Goal: Contribute content: Add original content to the website for others to see

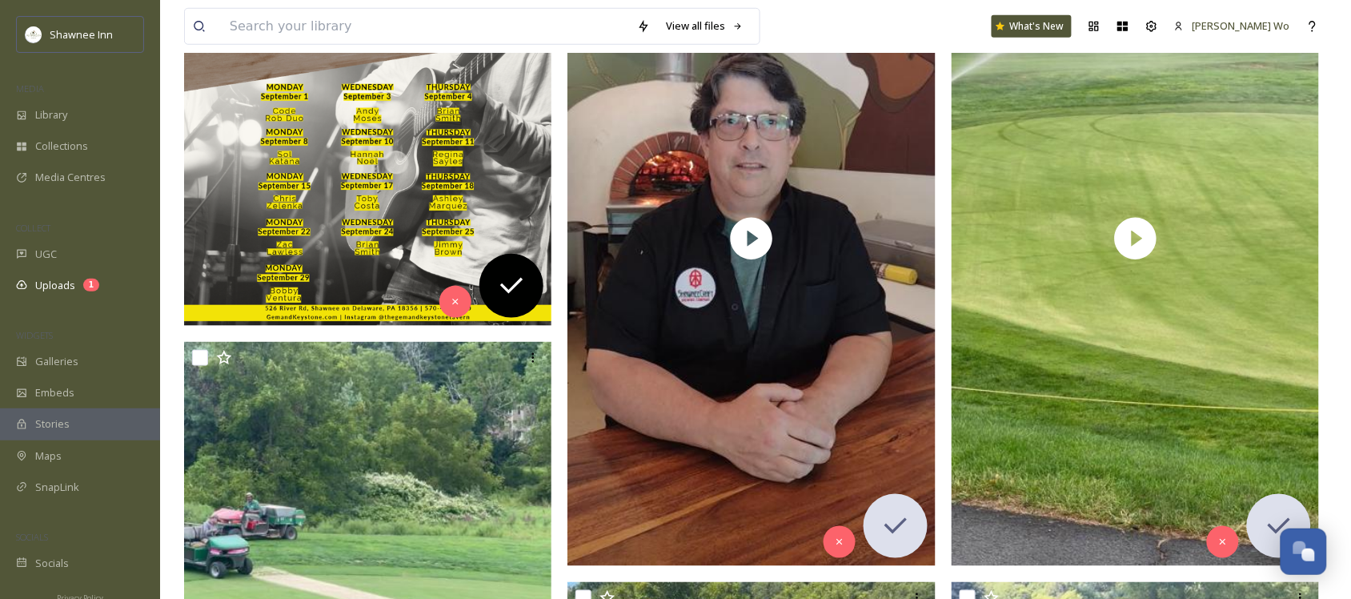
scroll to position [1589, 0]
click at [46, 457] on span "Maps" at bounding box center [48, 455] width 26 height 15
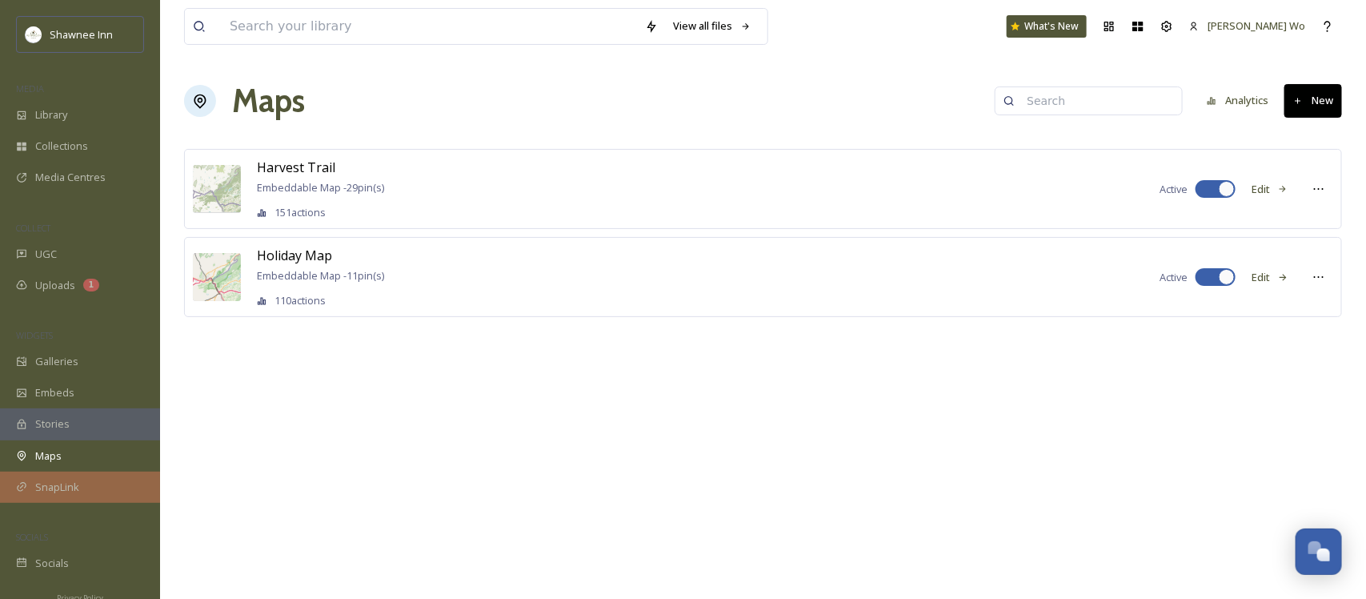
click at [30, 484] on div "SnapLink" at bounding box center [80, 486] width 160 height 31
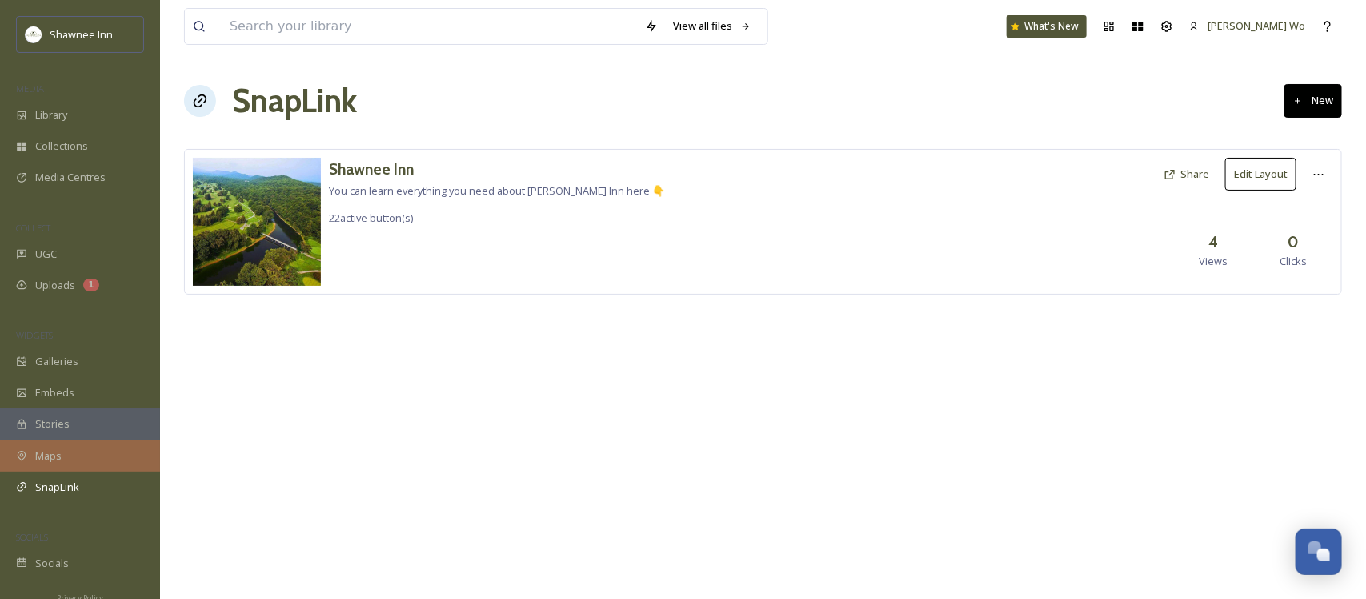
click at [42, 456] on span "Maps" at bounding box center [48, 455] width 26 height 15
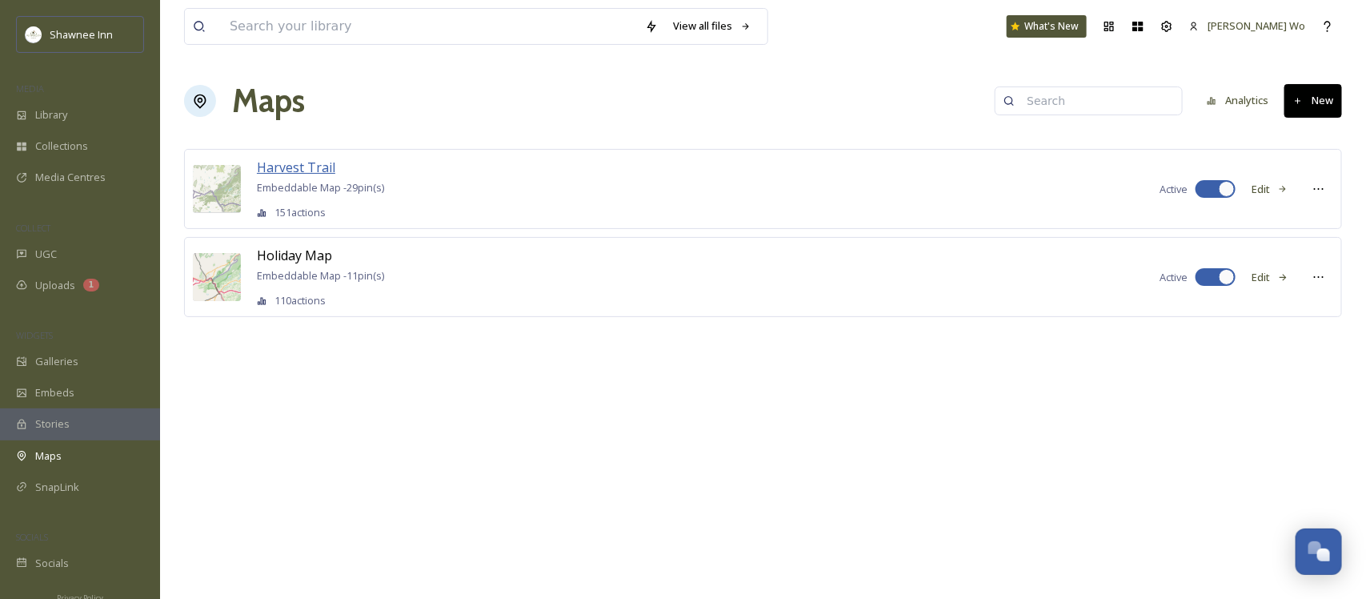
click at [304, 170] on span "Harvest Trail" at bounding box center [296, 167] width 78 height 18
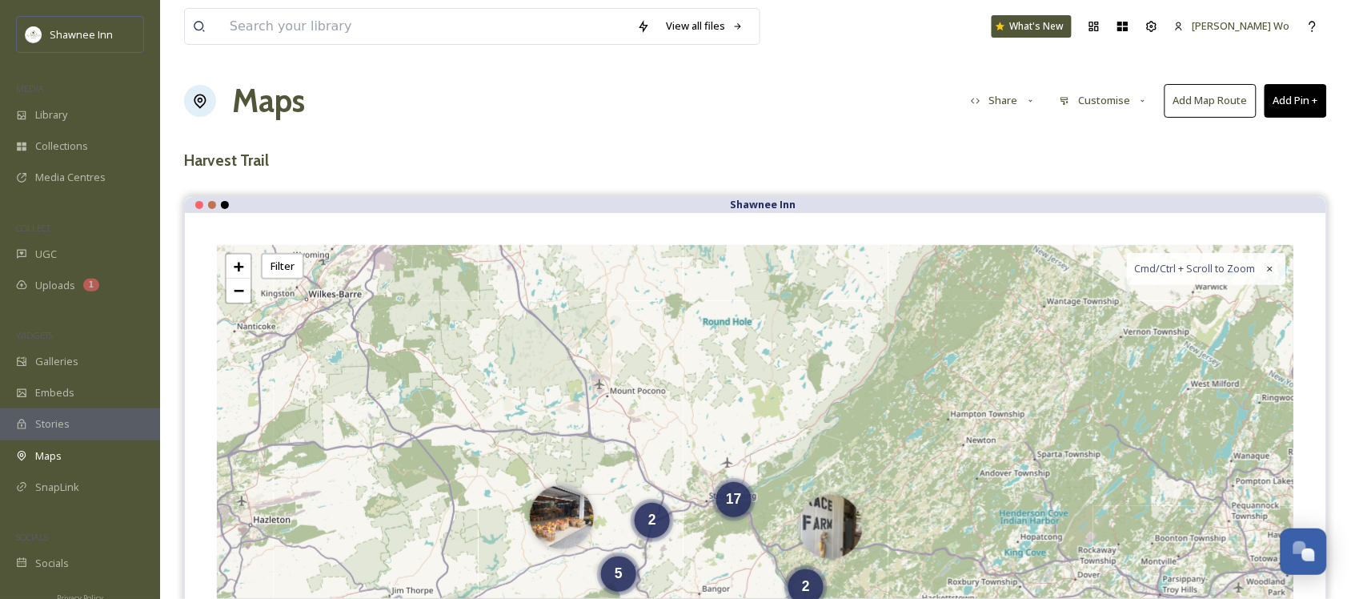
click at [1021, 101] on button "Share" at bounding box center [1004, 100] width 82 height 31
click at [1005, 194] on span "Copy Link" at bounding box center [994, 199] width 46 height 15
click at [1311, 86] on button "Add Pin +" at bounding box center [1295, 100] width 62 height 33
click at [1253, 133] on span "Add New Pin" at bounding box center [1250, 137] width 61 height 15
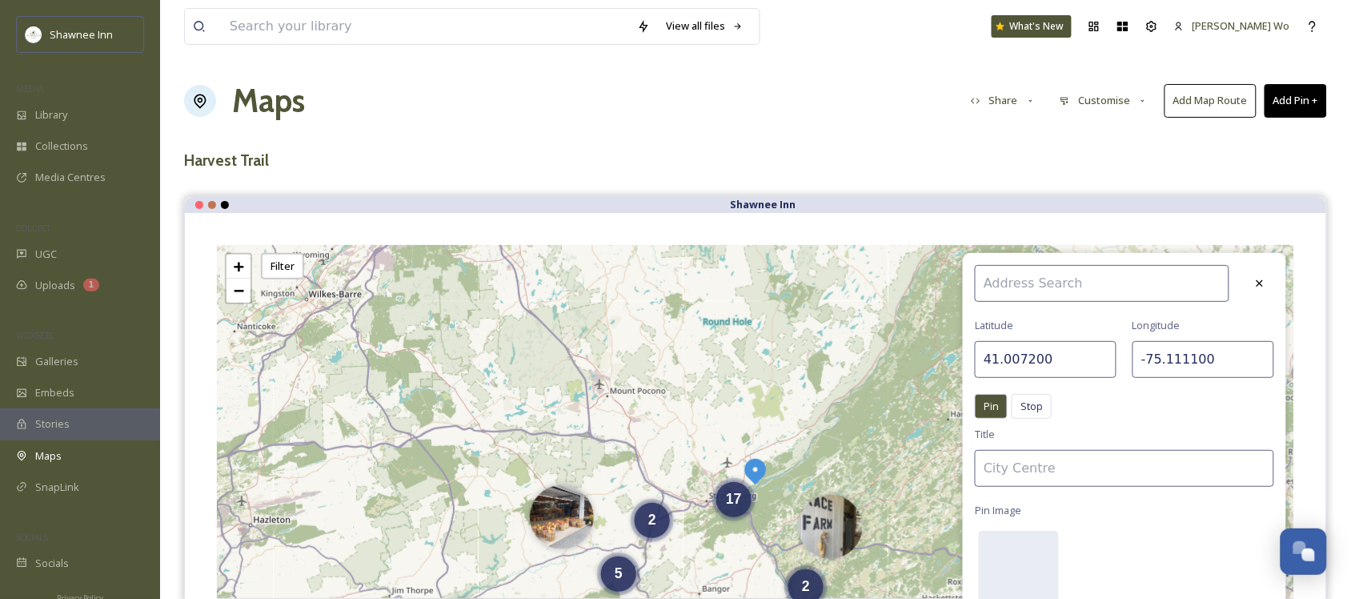
click at [1032, 361] on input "41.007200" at bounding box center [1046, 359] width 142 height 37
click at [1032, 360] on input "41.007200" at bounding box center [1046, 359] width 142 height 37
paste input "0.819333"
type input "40.819333"
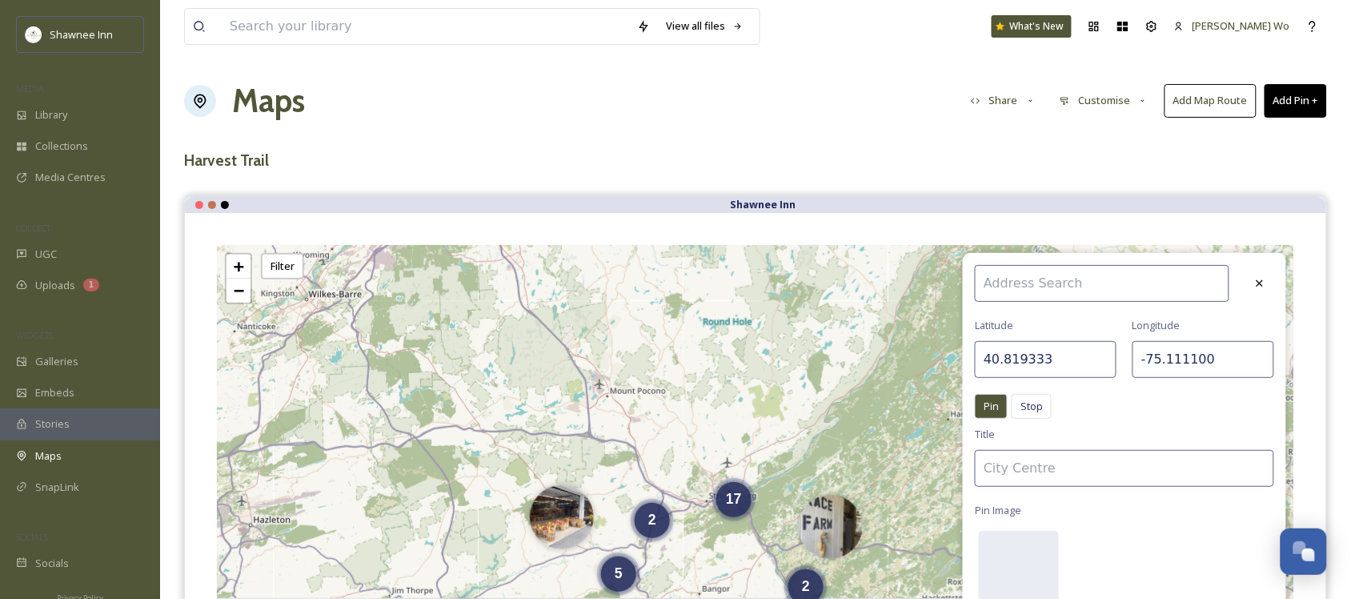
click at [1163, 353] on input "-75.111100" at bounding box center [1203, 359] width 142 height 37
paste input "418"
type input "-75.111418"
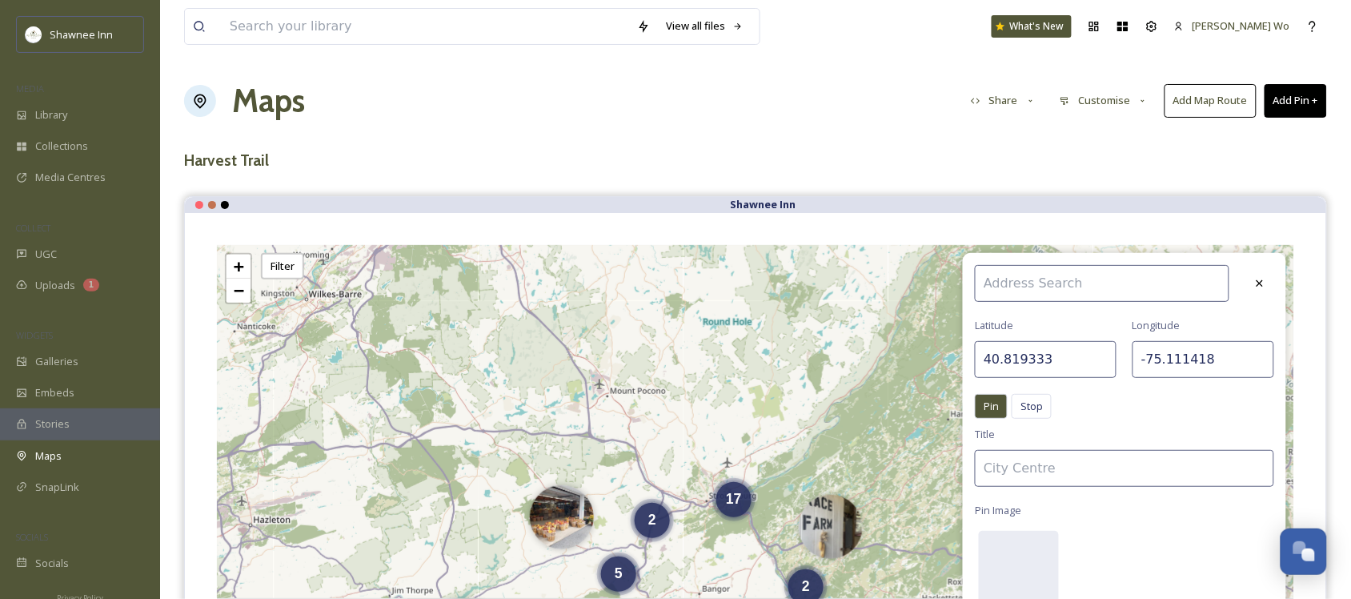
click at [1065, 457] on input at bounding box center [1124, 468] width 299 height 37
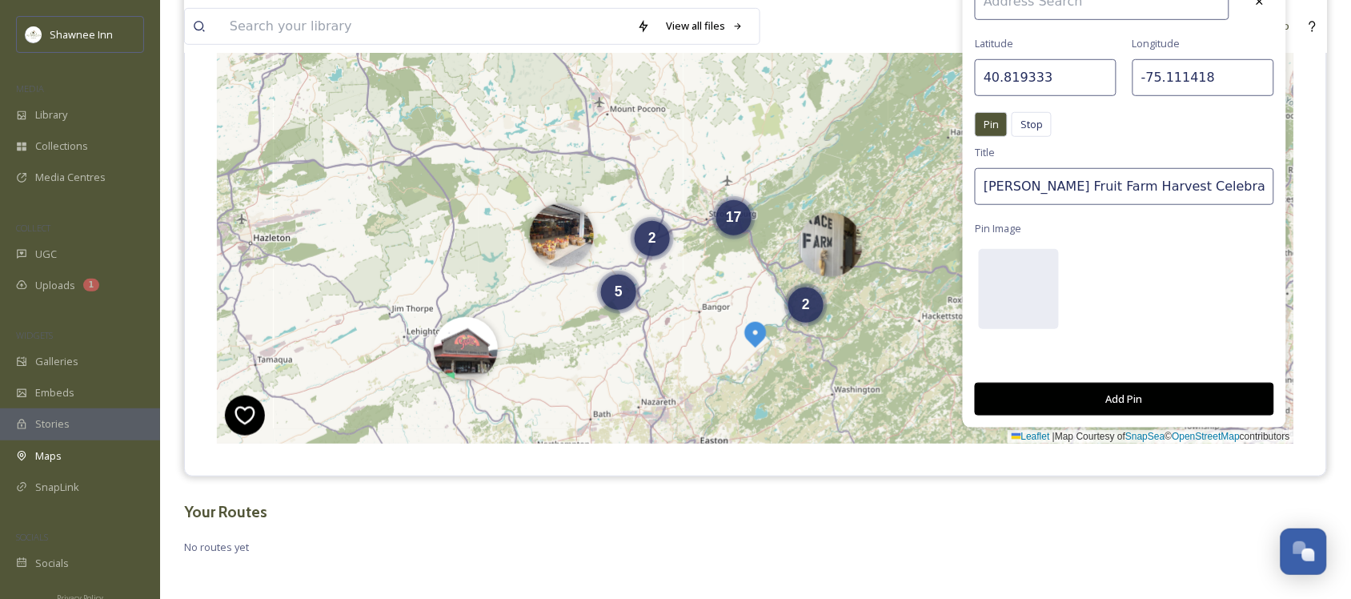
scroll to position [286, 0]
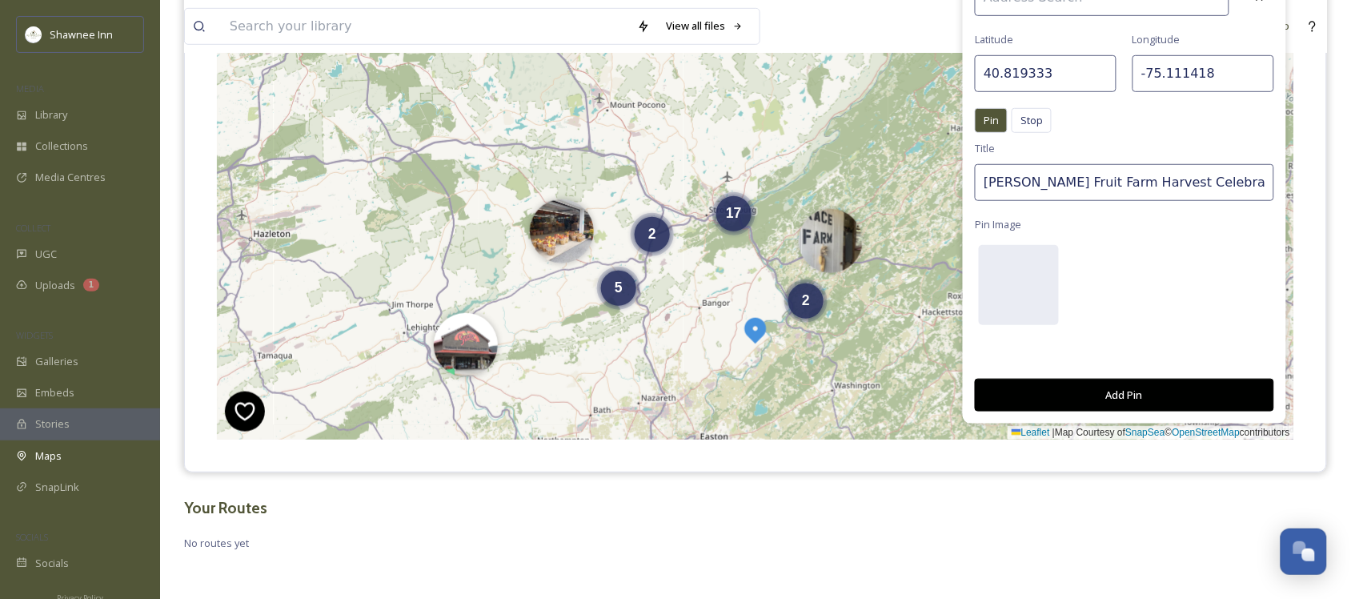
type input "Gulick's Fruit Farm Harvest Celebrations"
click at [1024, 280] on div at bounding box center [1019, 285] width 80 height 80
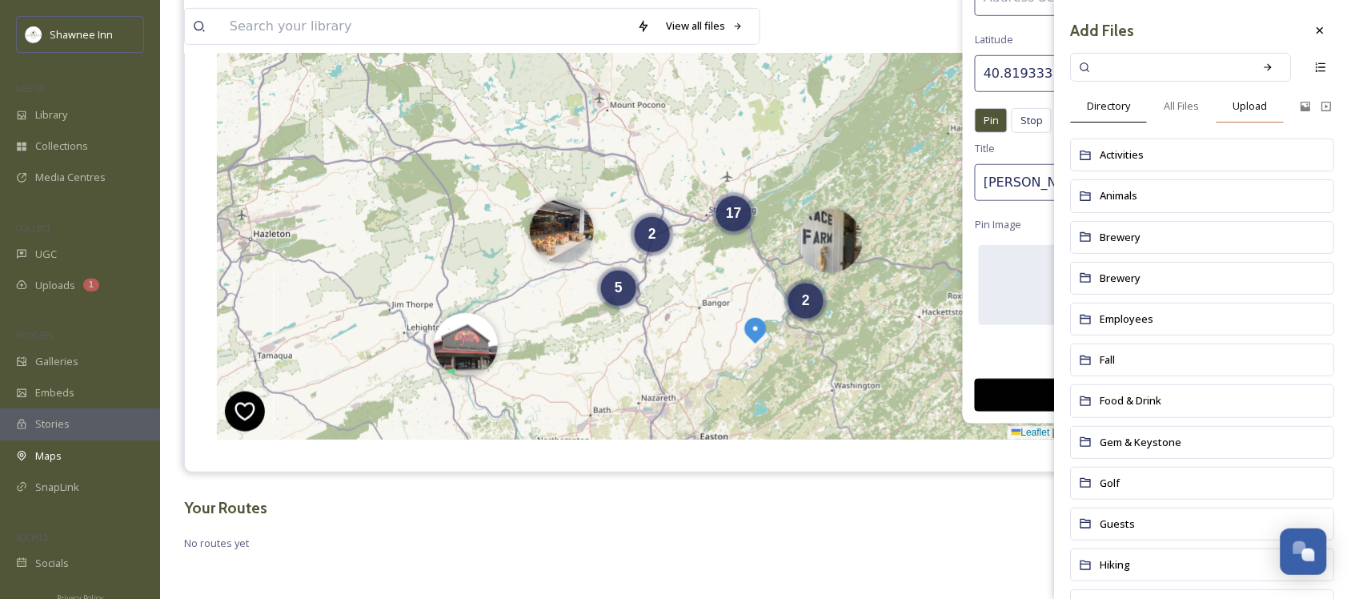
click at [1246, 109] on span "Upload" at bounding box center [1250, 105] width 34 height 15
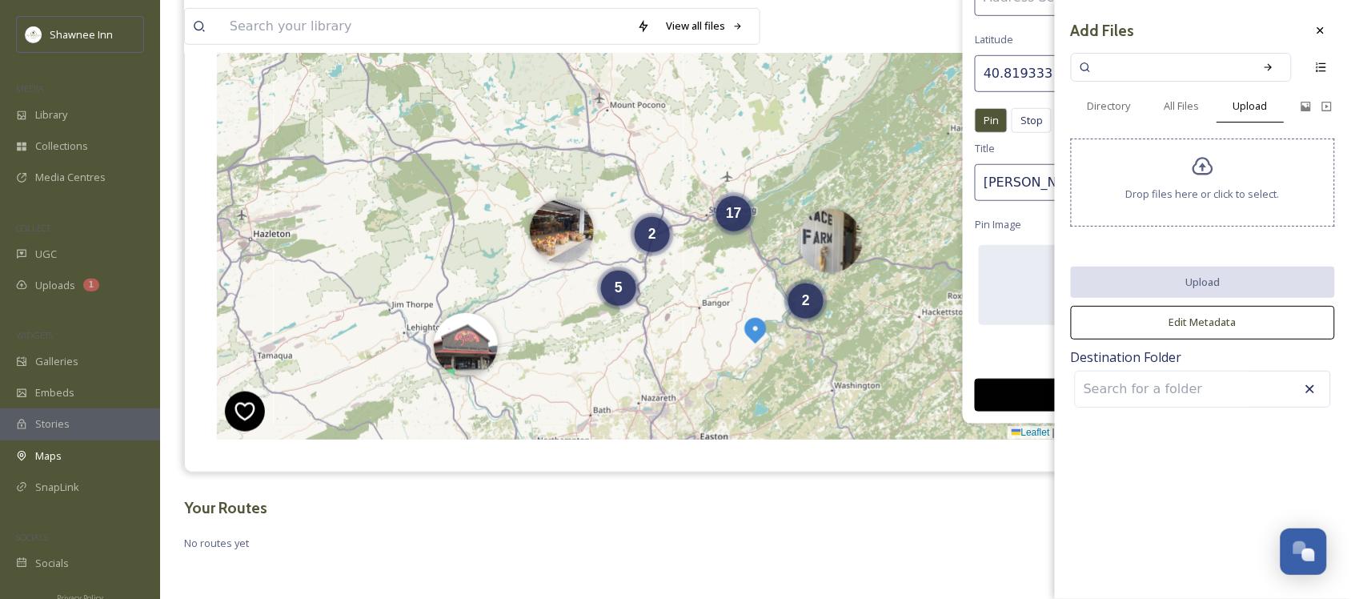
click at [1184, 194] on span "Drop files here or click to select." at bounding box center [1203, 193] width 154 height 15
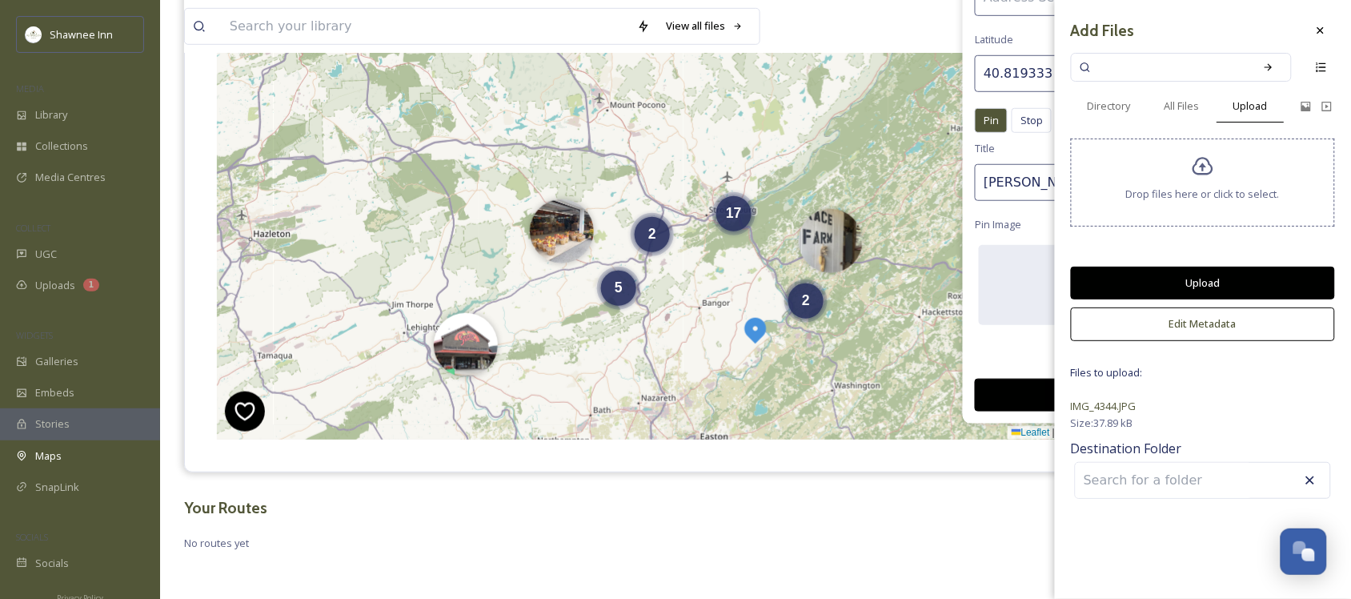
click at [1249, 286] on button "Upload" at bounding box center [1203, 282] width 264 height 33
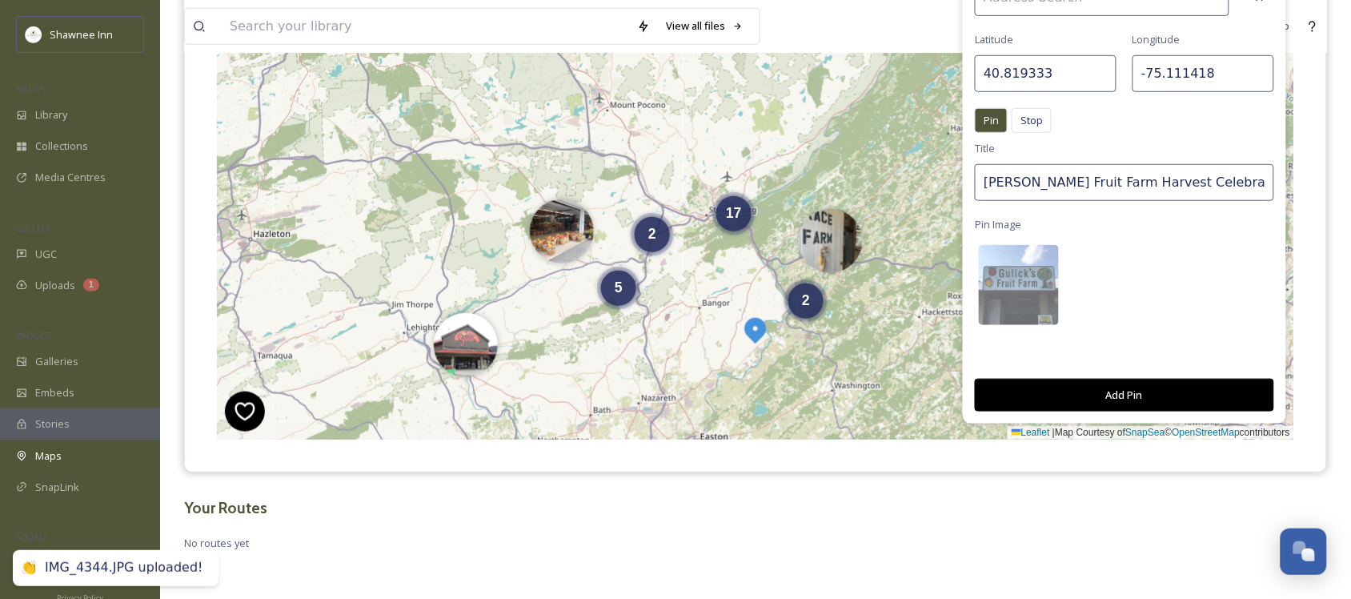
click at [1168, 391] on button "Add Pin" at bounding box center [1124, 395] width 299 height 33
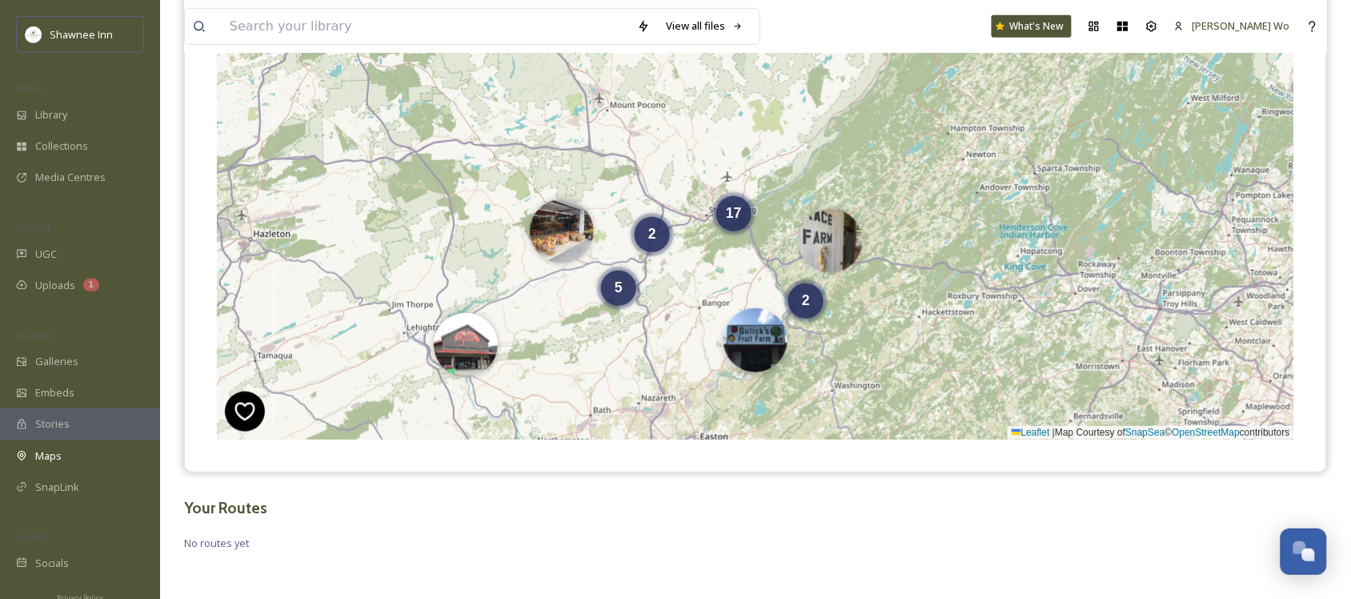
click at [744, 358] on img at bounding box center [755, 340] width 64 height 64
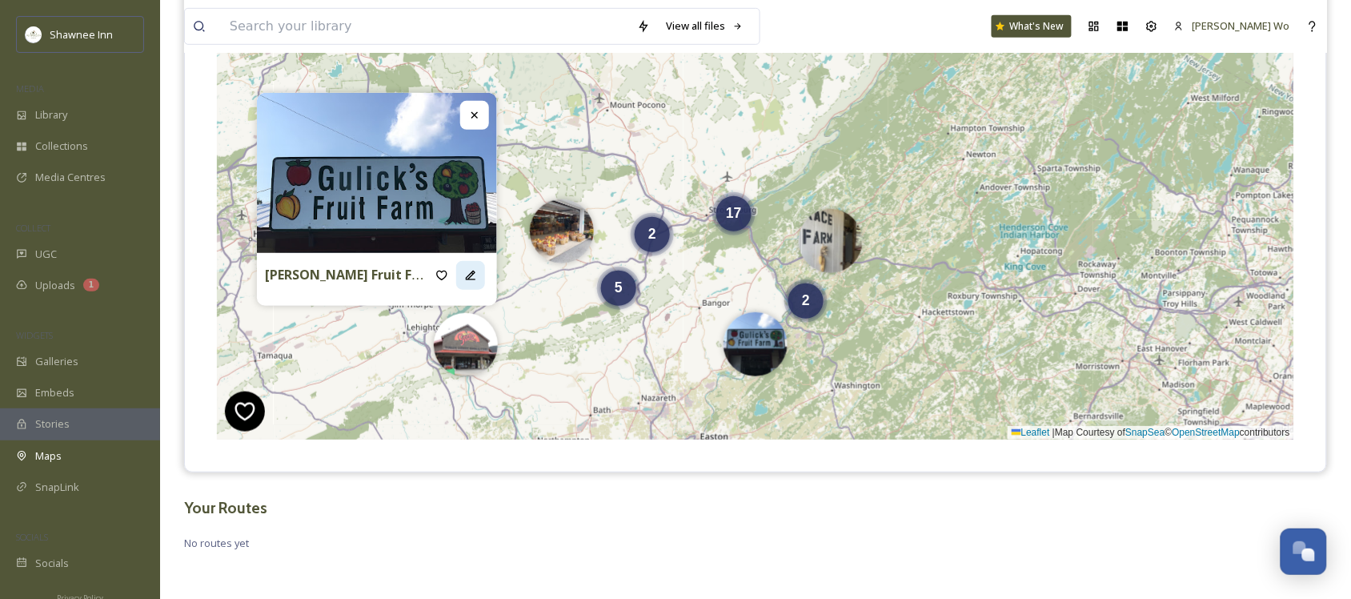
click at [470, 270] on icon at bounding box center [470, 275] width 13 height 13
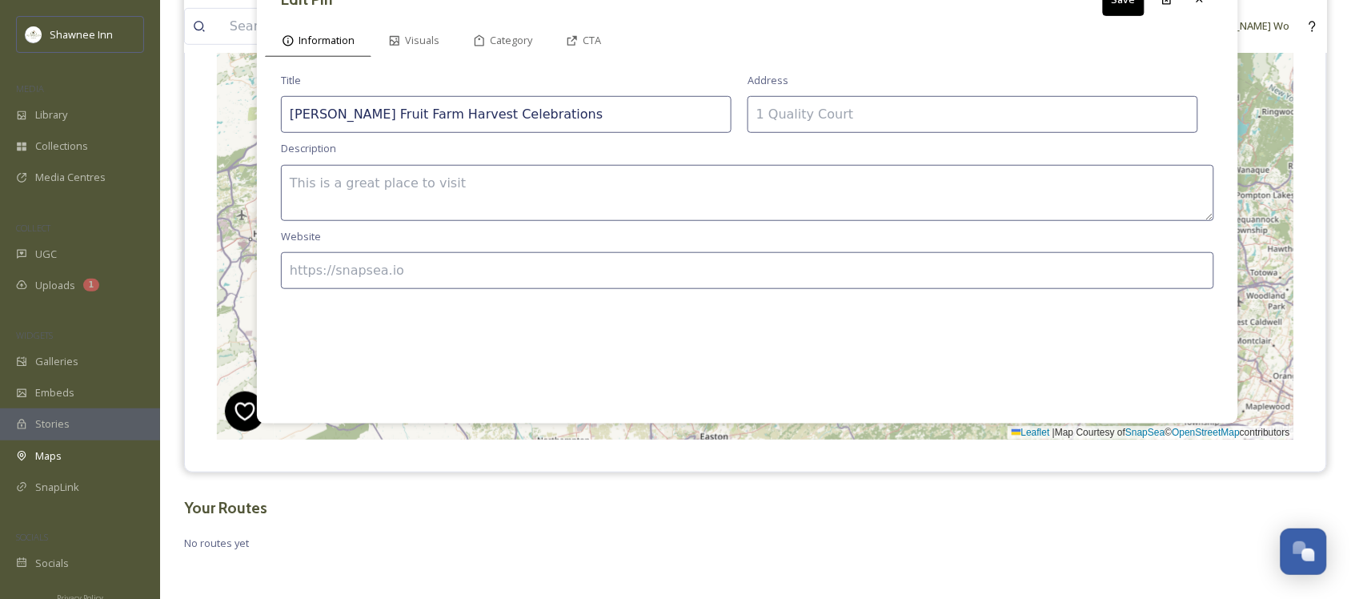
click at [525, 188] on textarea at bounding box center [747, 193] width 933 height 56
paste textarea "Gulick’s Fruit Farm Fall Celebrations begin with their fall hours starting Sept…"
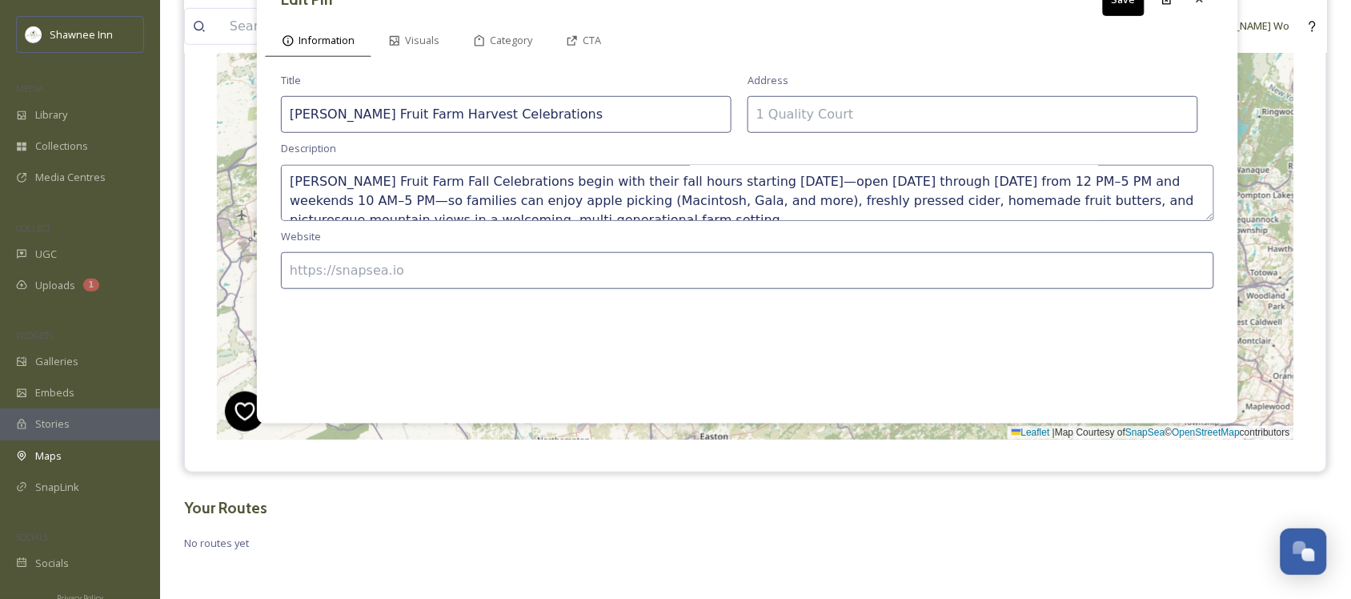
scroll to position [0, 0]
type textarea "Gulick’s Fruit Farm Fall Celebrations begin with their fall hours starting Sept…"
click at [927, 268] on input at bounding box center [747, 270] width 933 height 37
drag, startPoint x: 937, startPoint y: 85, endPoint x: 936, endPoint y: 98, distance: 12.8
click at [937, 86] on div "Address" at bounding box center [972, 103] width 451 height 60
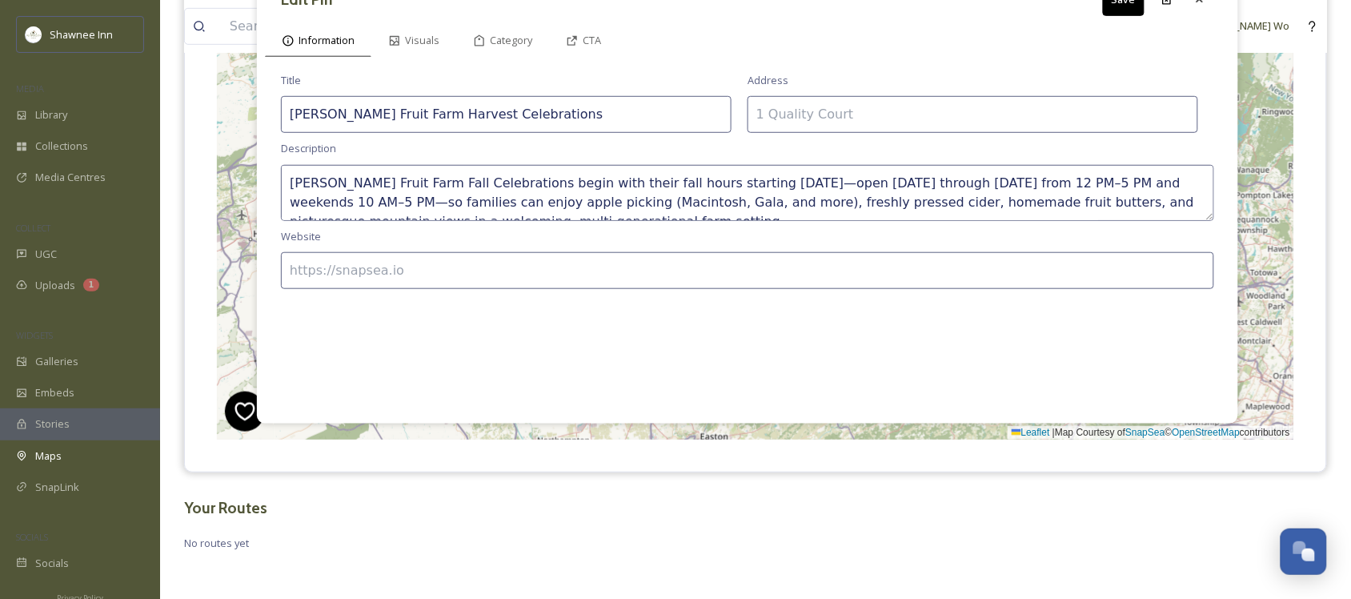
click at [935, 106] on input at bounding box center [972, 114] width 451 height 37
paste input "6490 Koehler Rd, Bangor, PA 18013"
type input "6490 Koehler Rd, Bangor, PA 18013"
click at [529, 34] on span "Category" at bounding box center [511, 40] width 42 height 15
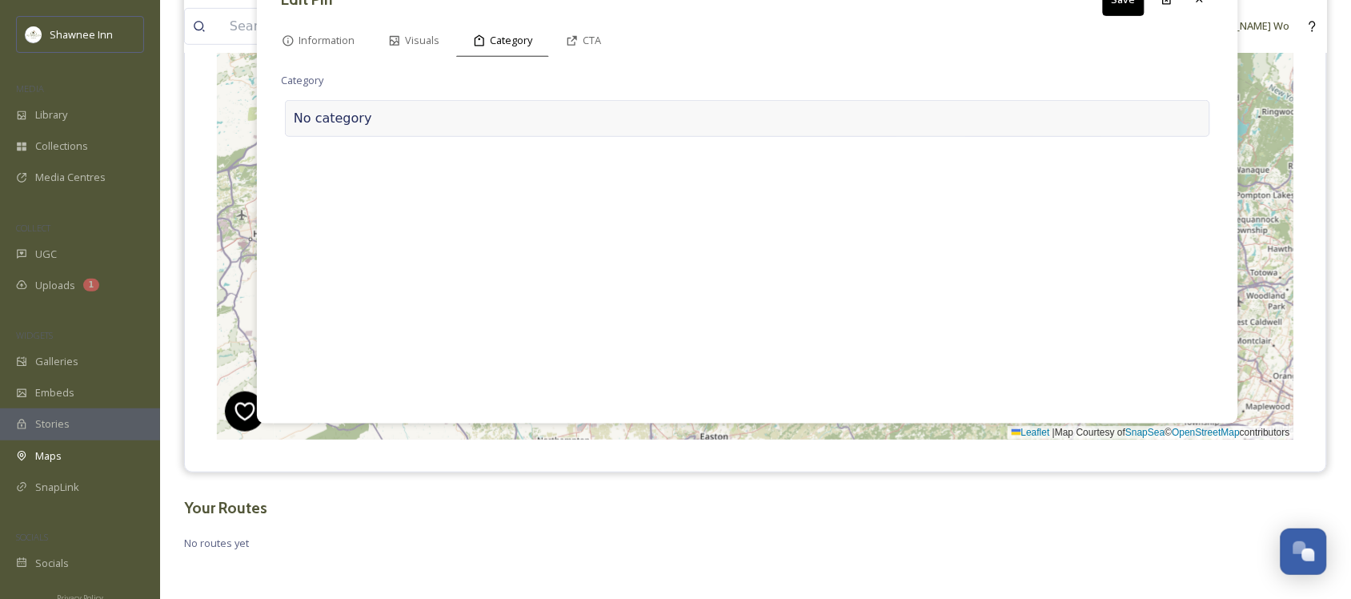
click at [510, 120] on div at bounding box center [786, 118] width 829 height 19
click at [510, 117] on input at bounding box center [441, 114] width 320 height 37
type input "s"
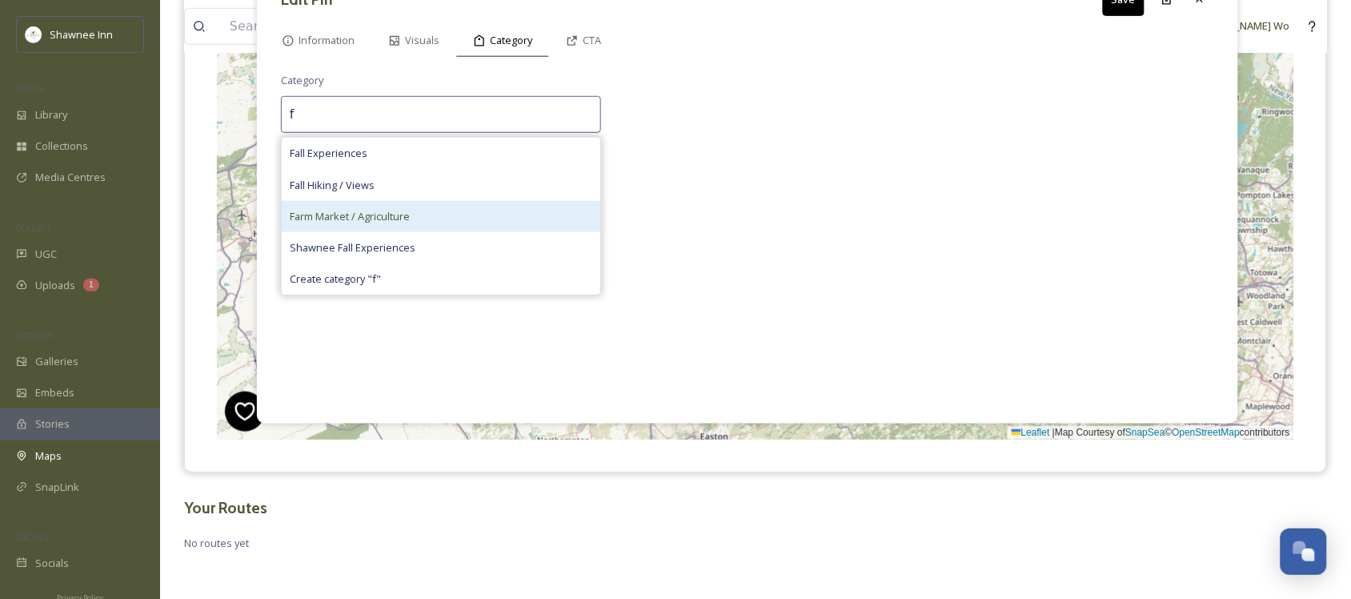
type input "f"
click at [430, 208] on div "Farm Market / Agriculture" at bounding box center [441, 216] width 318 height 31
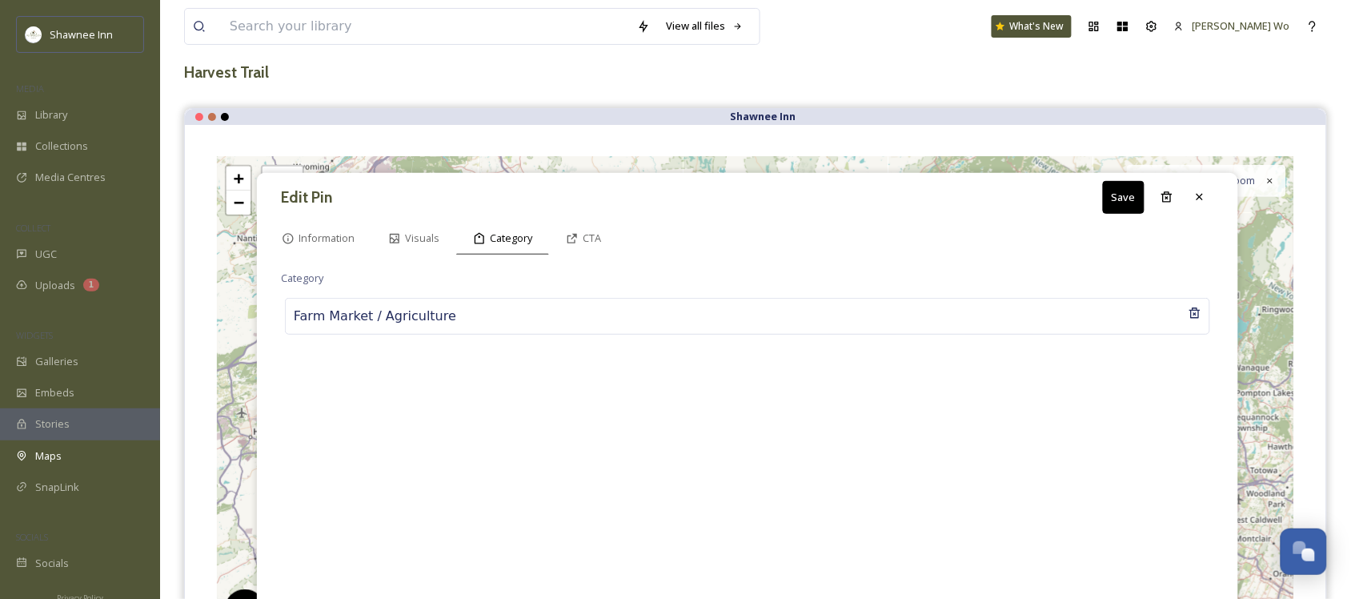
scroll to position [86, 0]
click at [1121, 198] on button "Save" at bounding box center [1124, 199] width 42 height 33
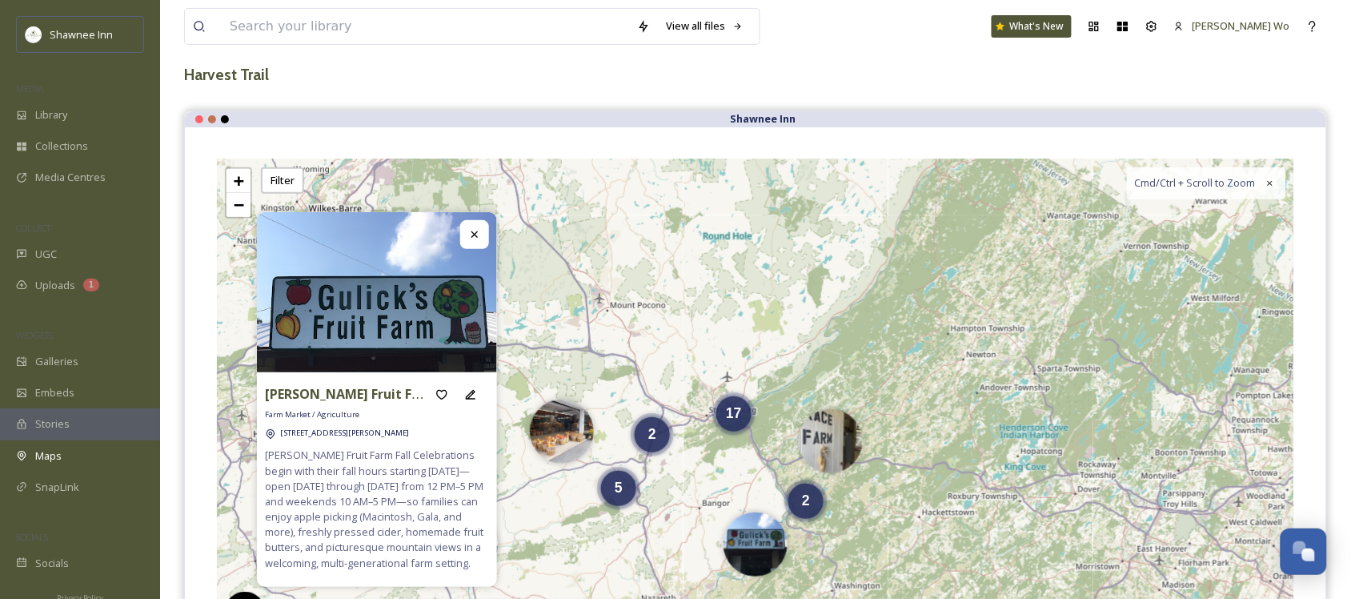
click at [475, 242] on div at bounding box center [474, 234] width 29 height 29
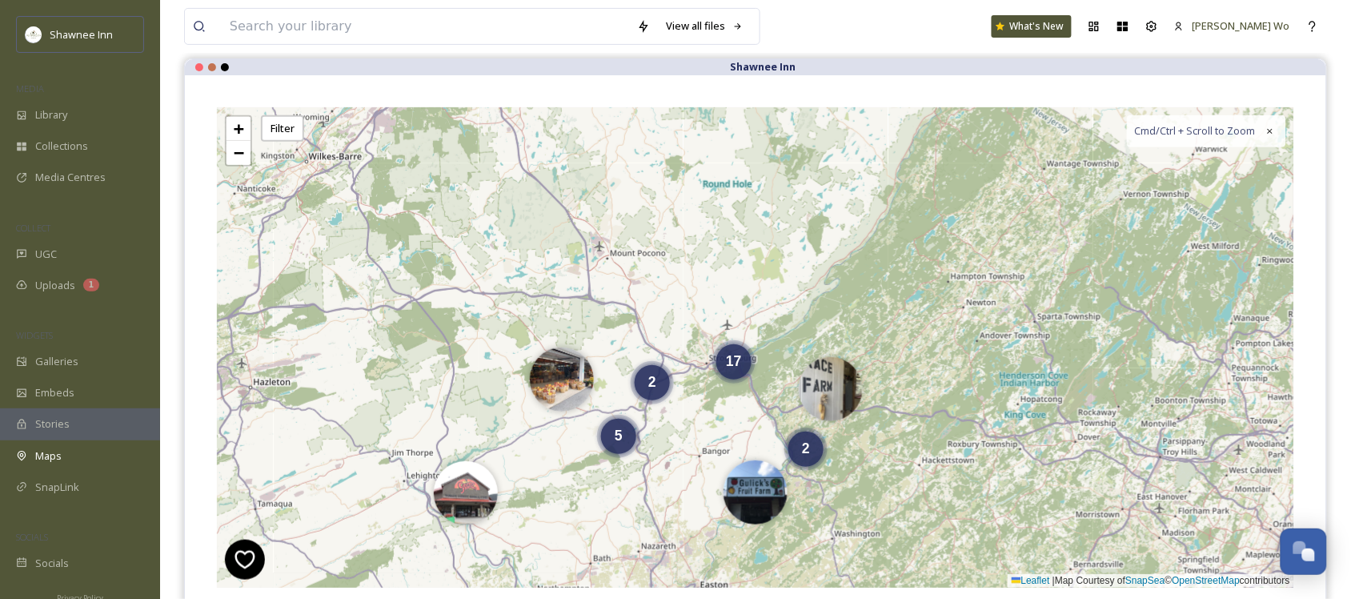
scroll to position [286, 0]
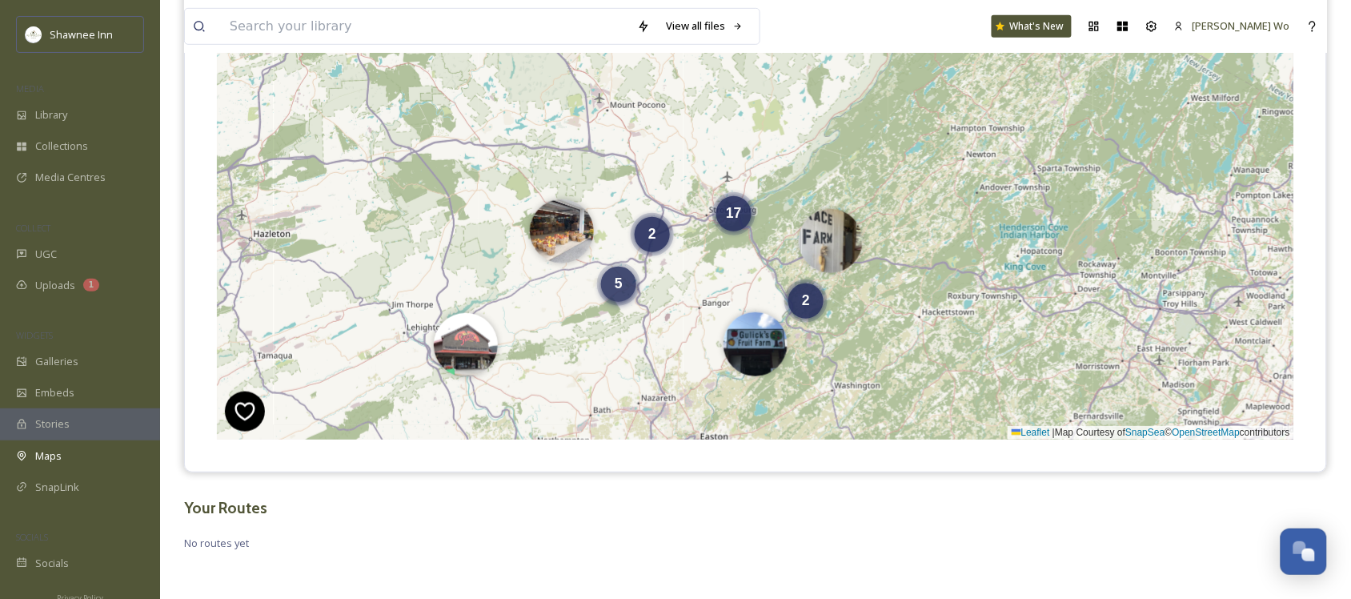
click at [617, 282] on span "5" at bounding box center [619, 283] width 8 height 16
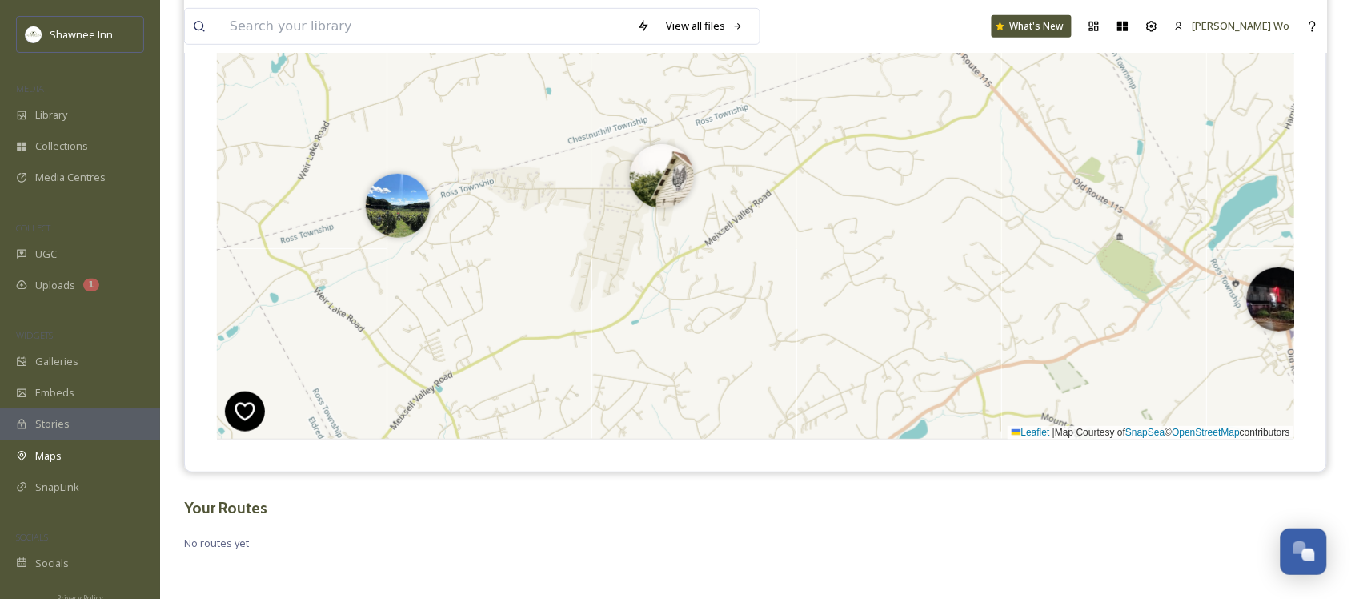
drag, startPoint x: 776, startPoint y: 225, endPoint x: 898, endPoint y: 352, distance: 176.0
click at [898, 352] on div "+ − Leaflet | Map Courtesy of SnapSea © OpenStreetMap contributors Cmd/Ctrl + S…" at bounding box center [755, 199] width 1077 height 480
click at [644, 173] on img at bounding box center [663, 172] width 64 height 64
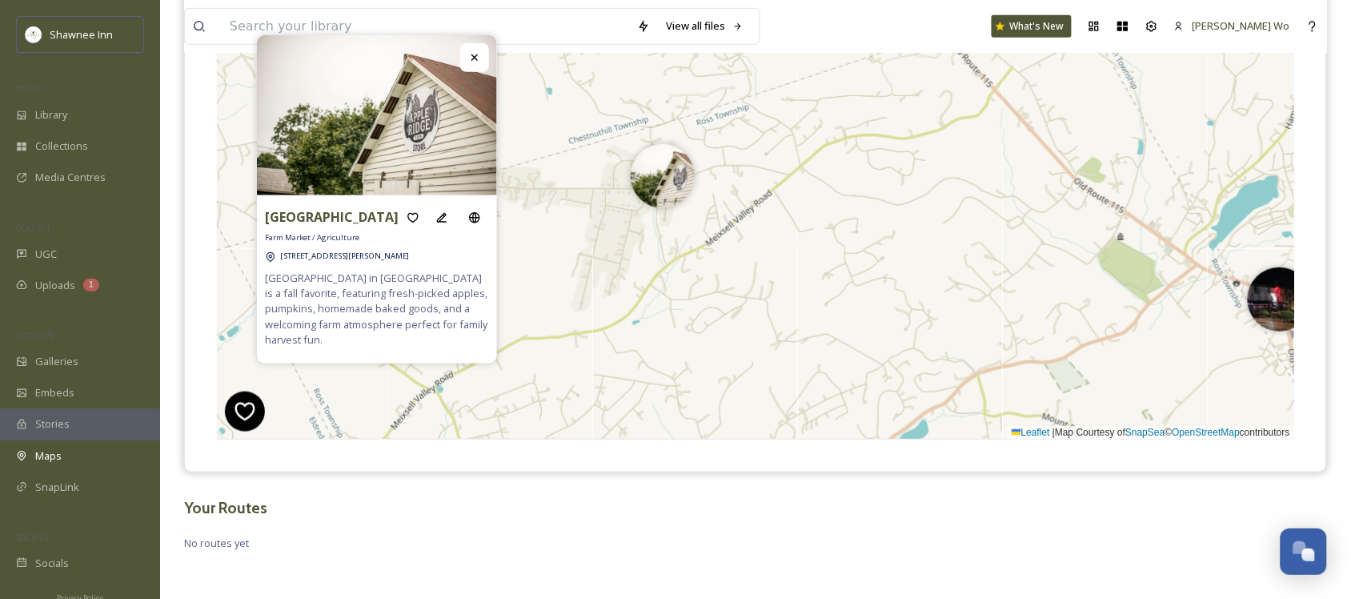
click at [563, 213] on div "+ − Leaflet | Map Courtesy of SnapSea © OpenStreetMap contributors Cmd/Ctrl + S…" at bounding box center [755, 199] width 1077 height 480
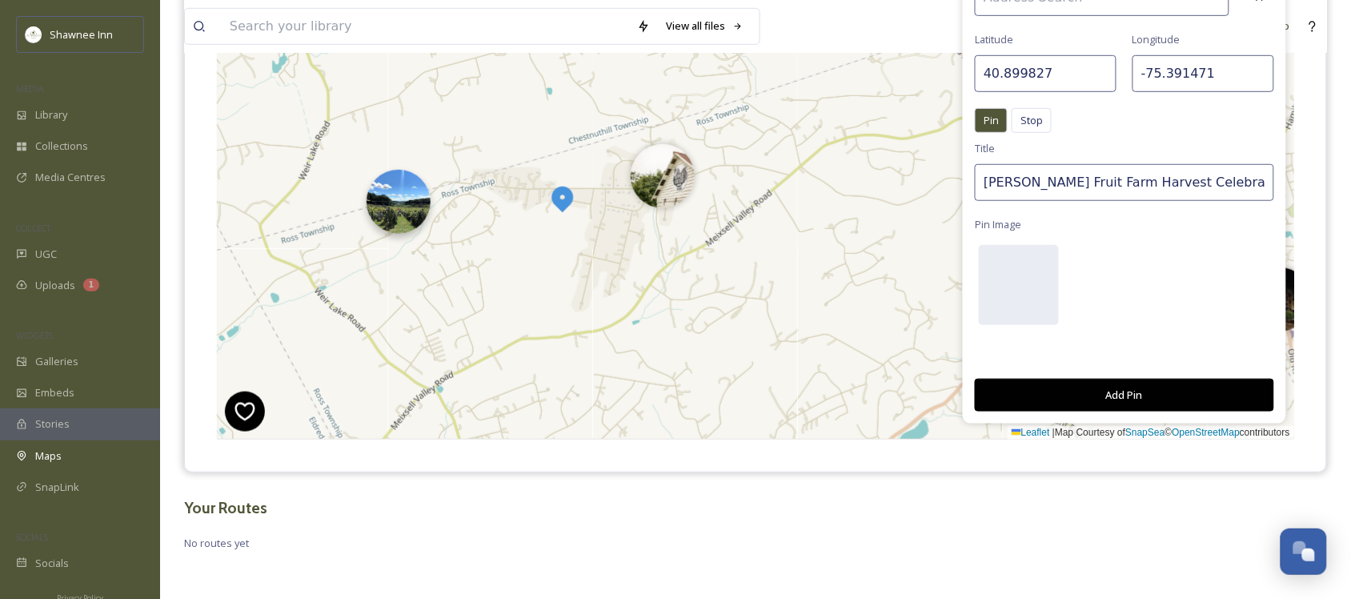
click at [410, 202] on img at bounding box center [399, 202] width 64 height 64
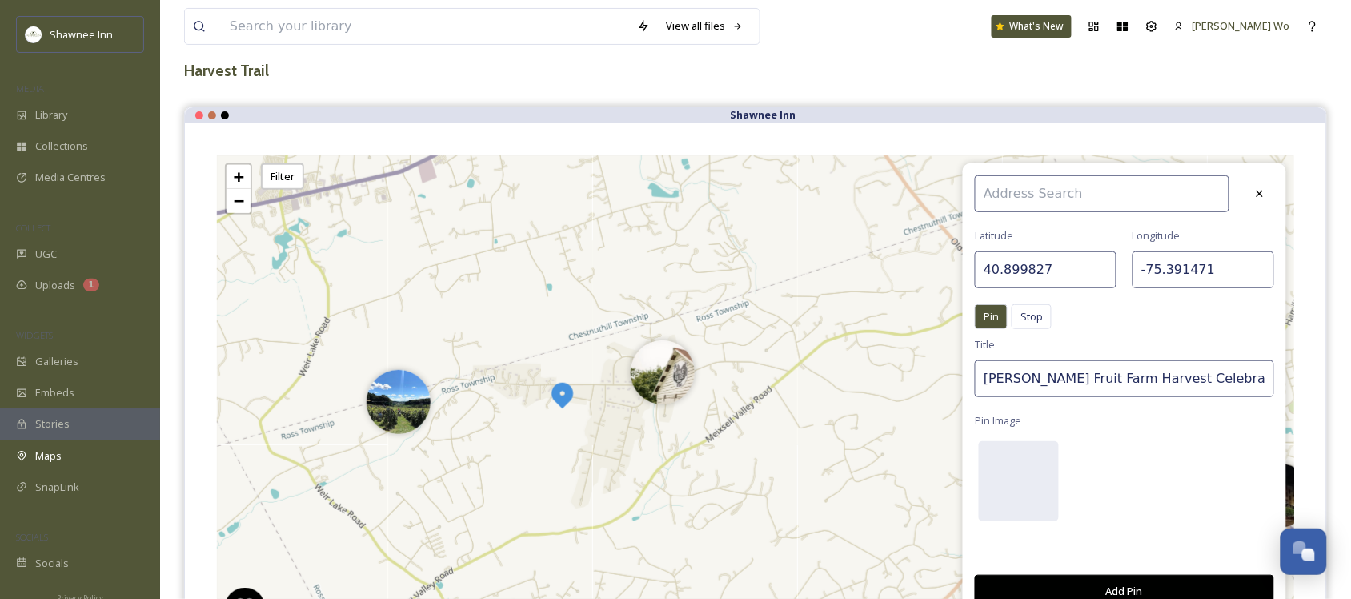
scroll to position [86, 0]
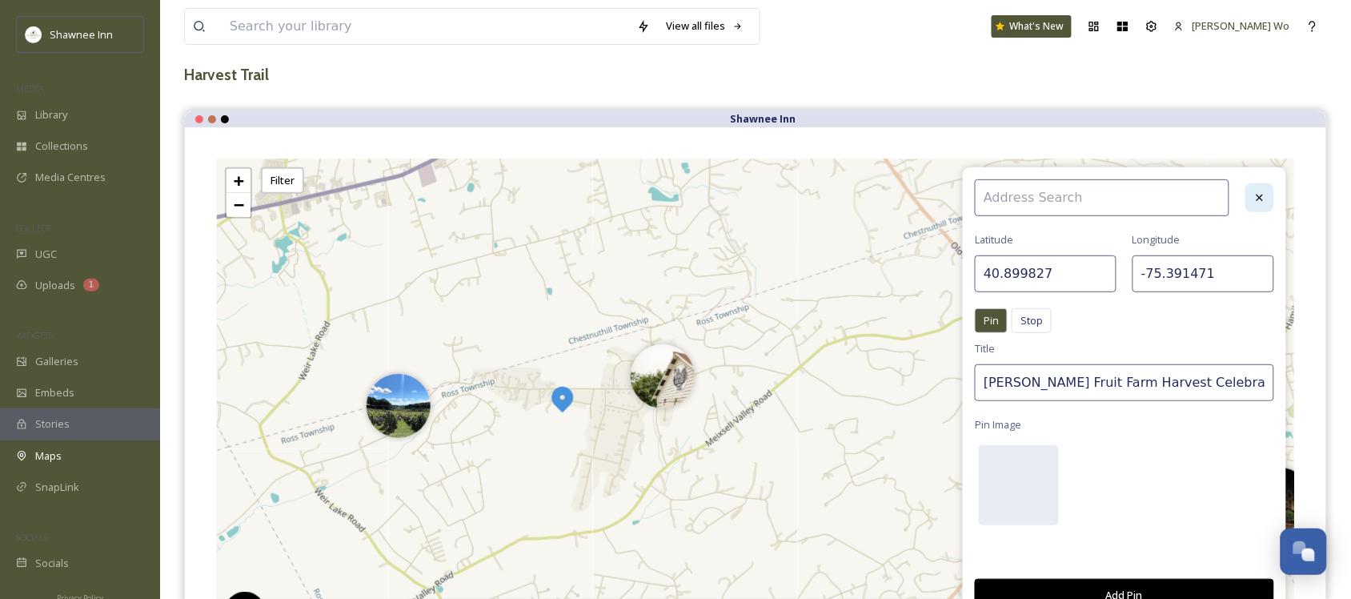
click at [1263, 204] on icon at bounding box center [1259, 197] width 13 height 13
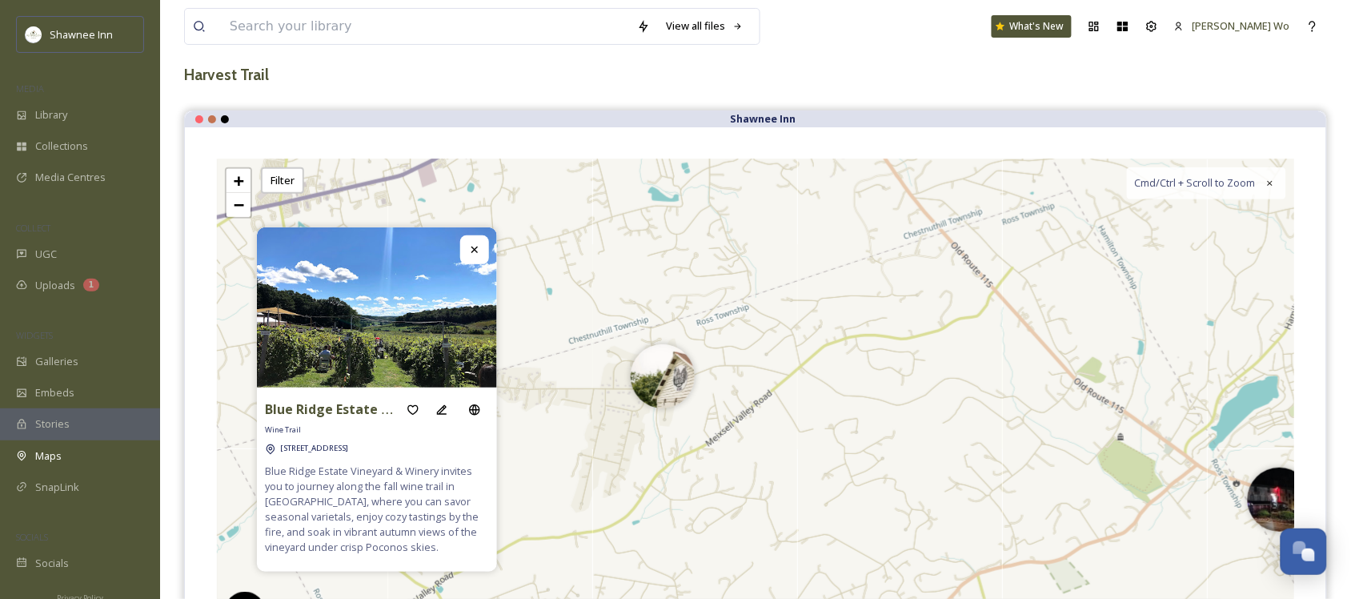
click at [479, 245] on icon at bounding box center [474, 249] width 13 height 13
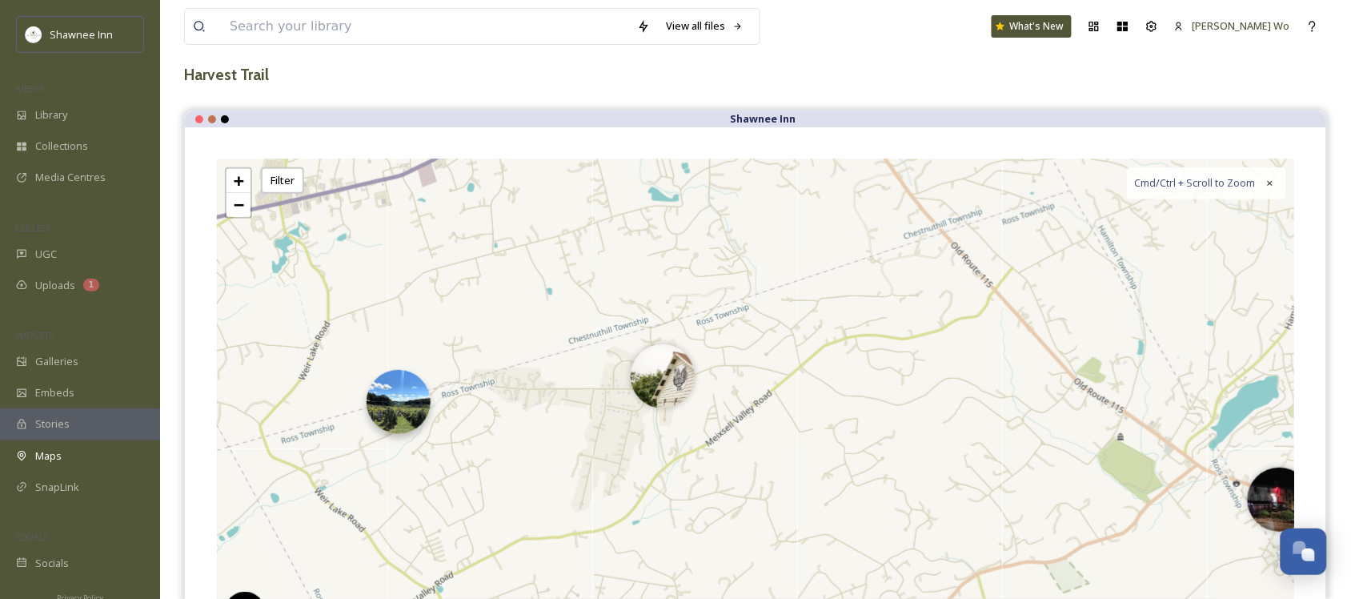
click at [397, 402] on img at bounding box center [399, 402] width 64 height 64
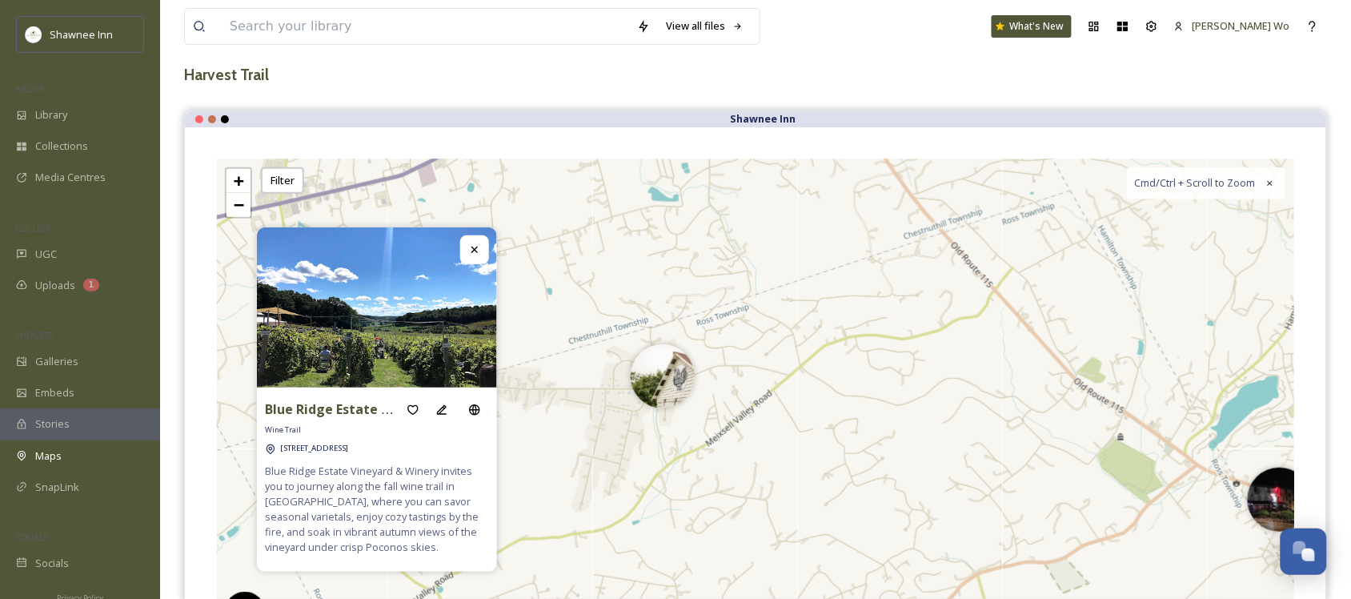
click at [468, 249] on icon at bounding box center [474, 249] width 13 height 13
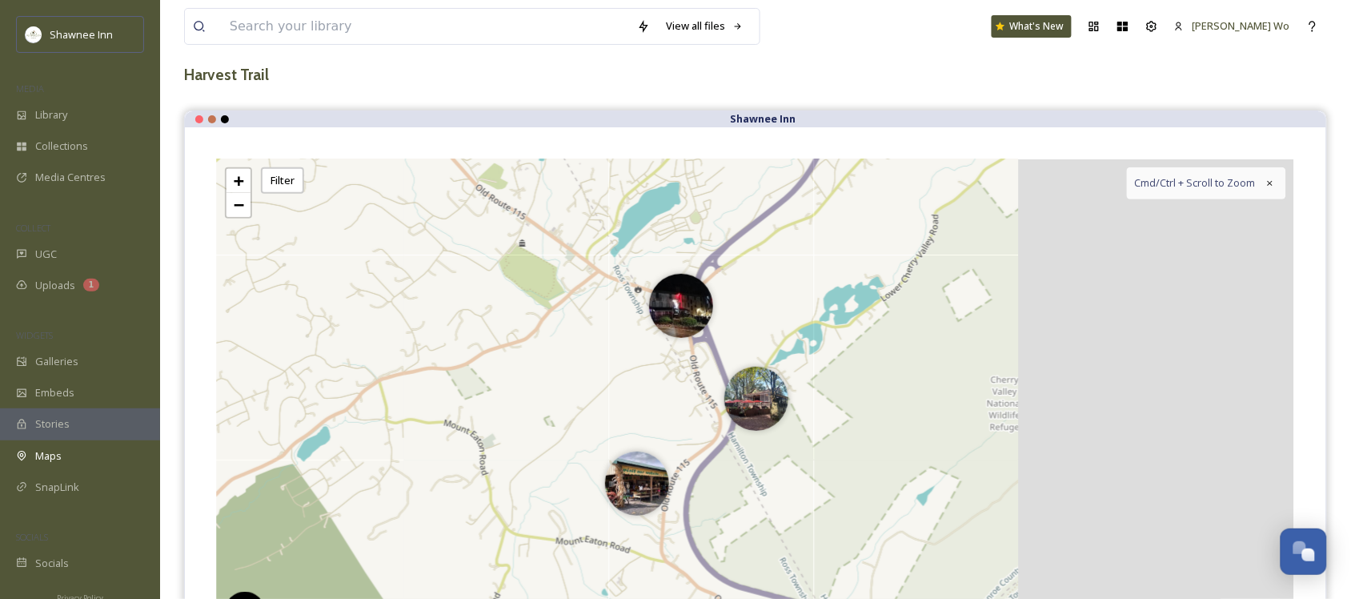
drag, startPoint x: 1067, startPoint y: 436, endPoint x: 387, endPoint y: 225, distance: 712.3
click at [387, 225] on div "+ − Leaflet | Map Courtesy of SnapSea © OpenStreetMap contributors Cmd/Ctrl + S…" at bounding box center [755, 399] width 1077 height 480
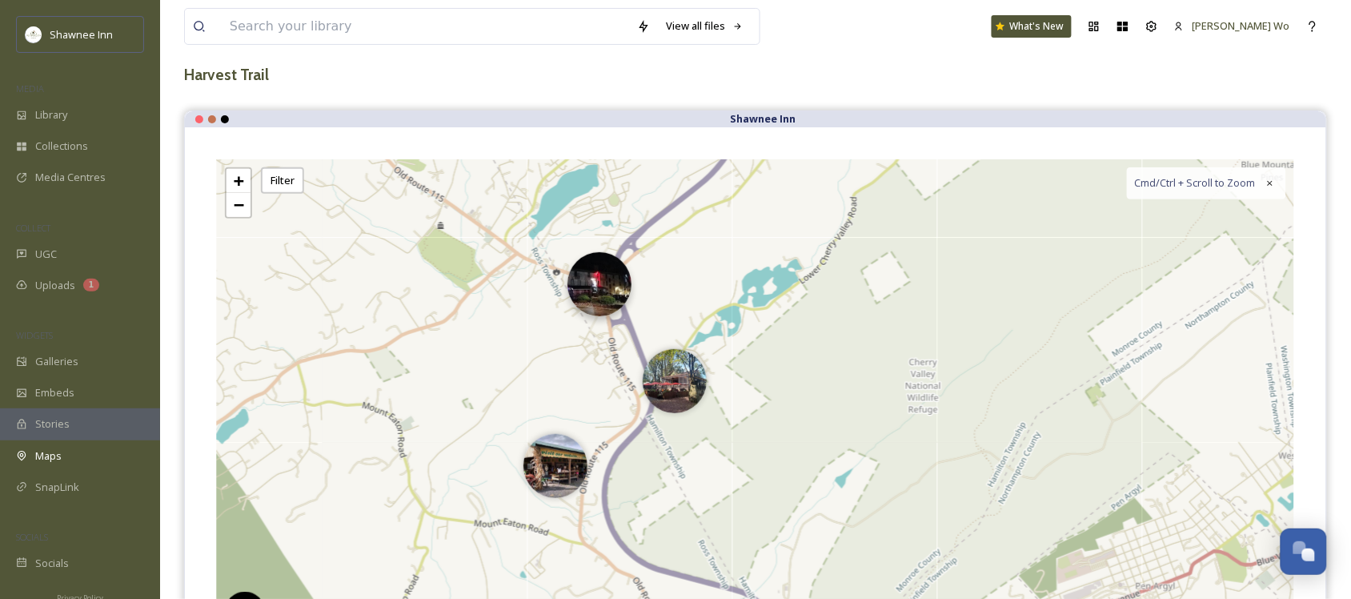
click at [602, 301] on img at bounding box center [599, 284] width 64 height 64
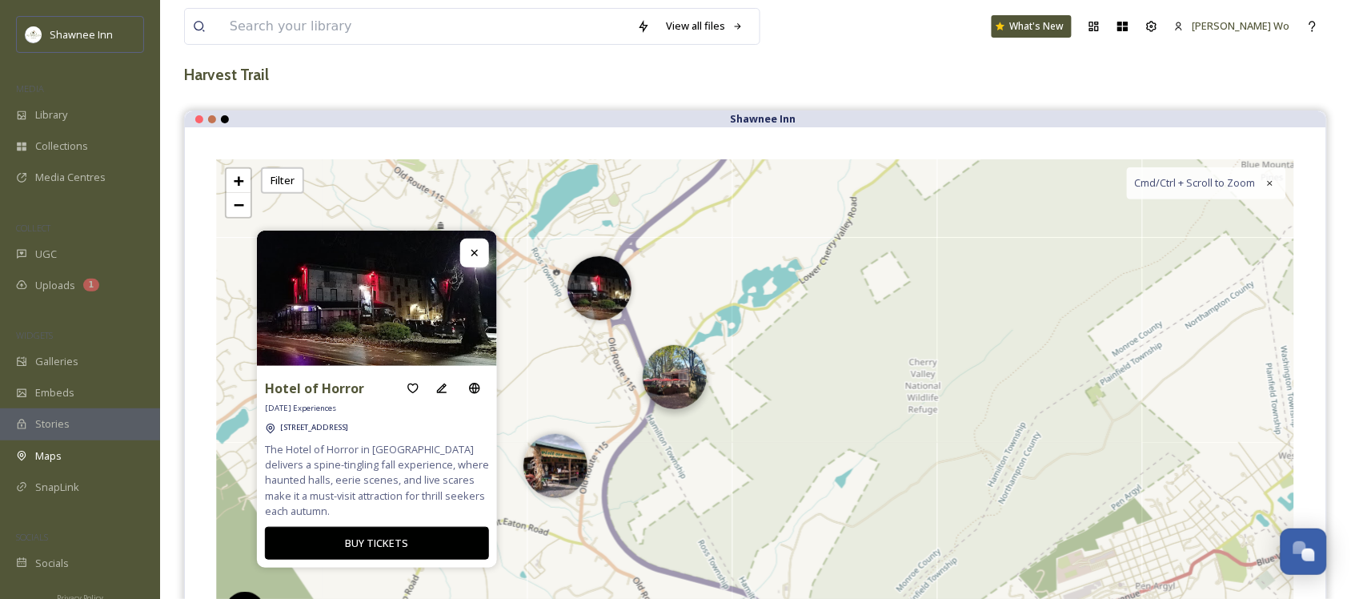
click at [676, 392] on img at bounding box center [675, 377] width 64 height 64
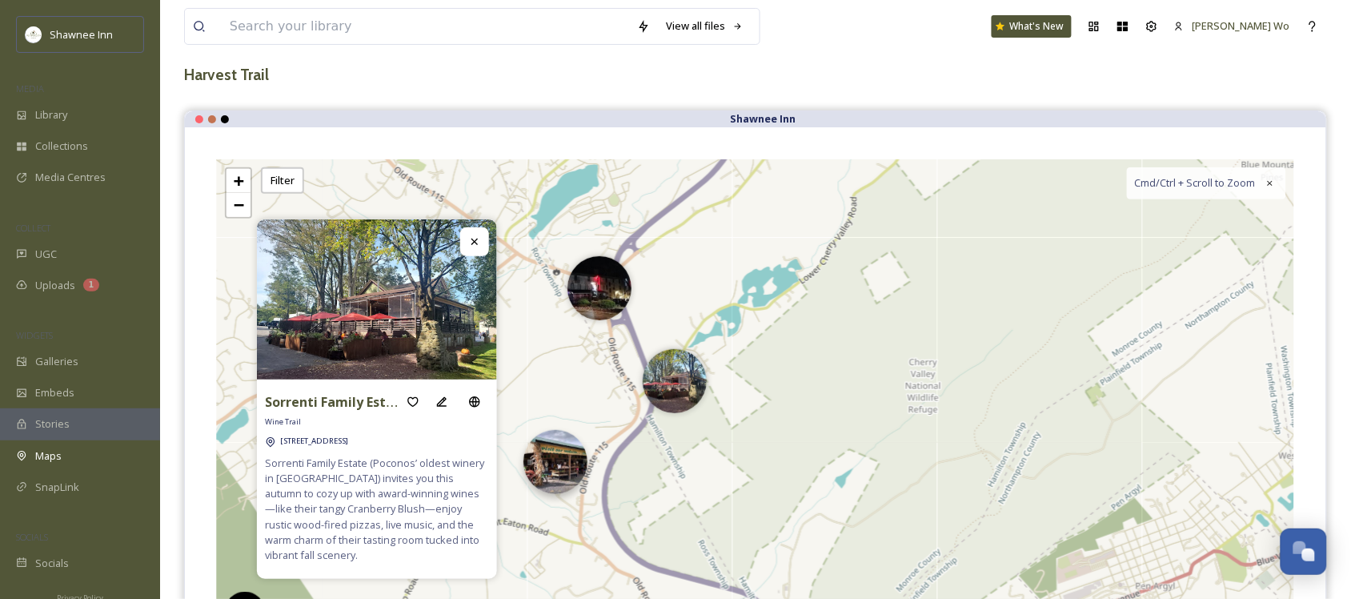
click at [567, 474] on img at bounding box center [555, 462] width 64 height 64
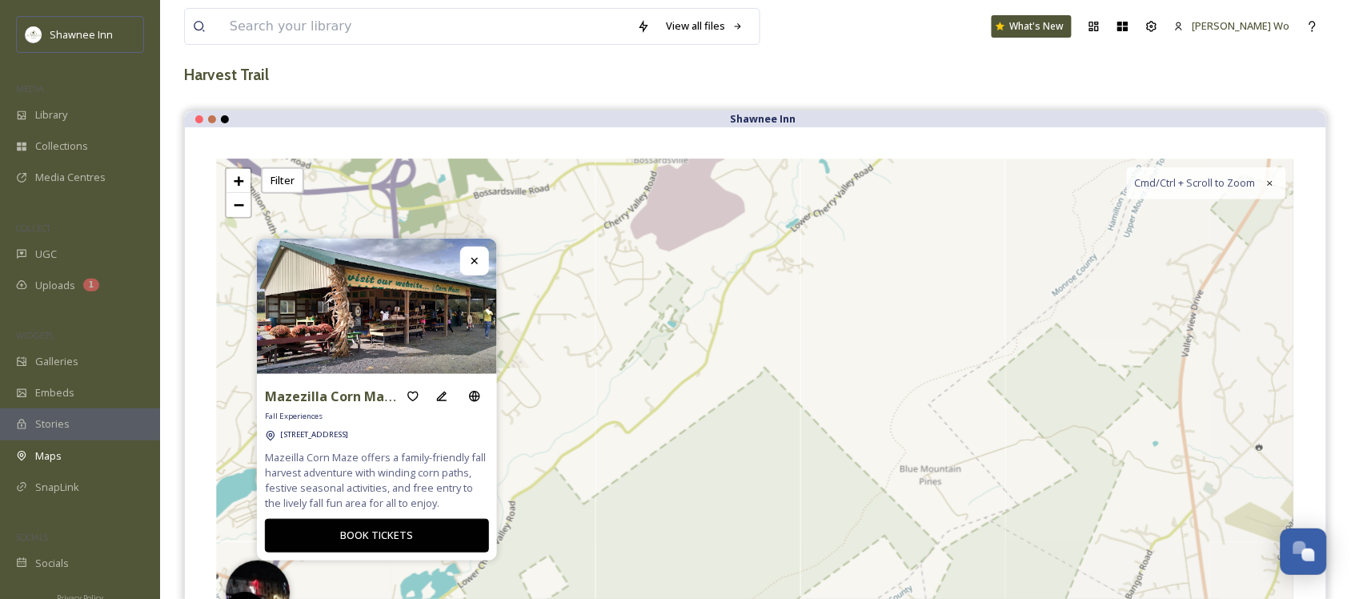
drag, startPoint x: 1136, startPoint y: 341, endPoint x: 795, endPoint y: 645, distance: 457.4
click at [795, 598] on html "Shawnee Inn MEDIA Library Collections Media Centres COLLECT UGC Uploads 1 WIDGE…" at bounding box center [675, 356] width 1351 height 884
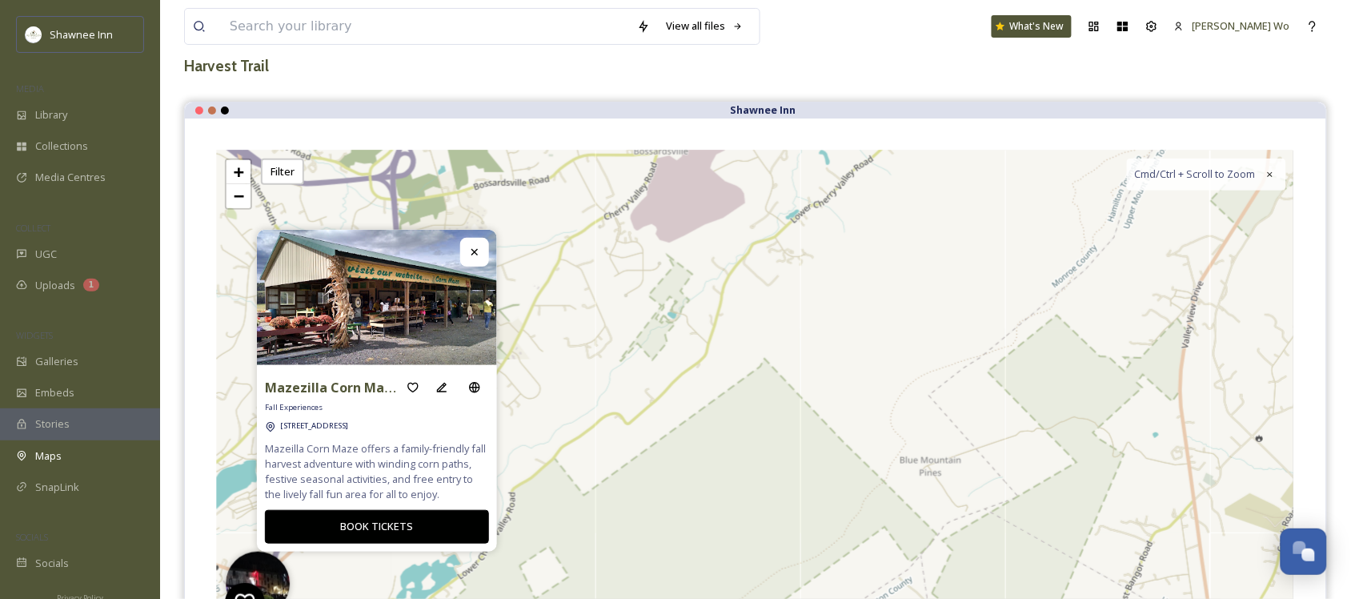
scroll to position [0, 0]
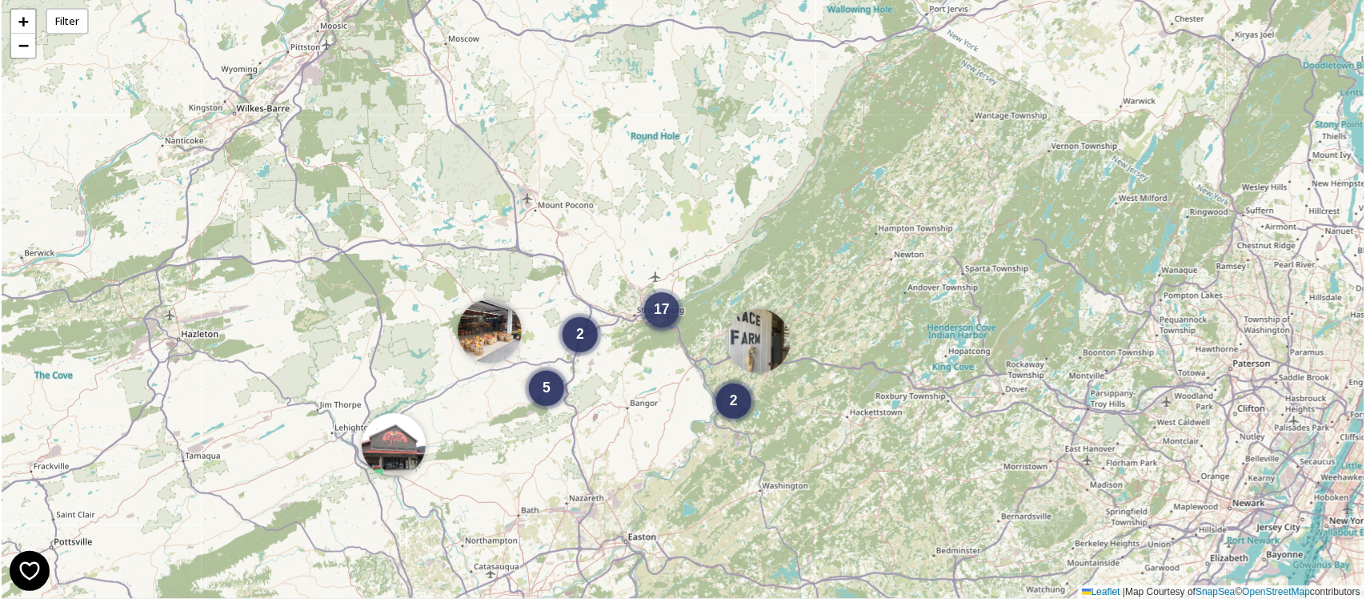
click at [668, 327] on div "17" at bounding box center [661, 309] width 35 height 35
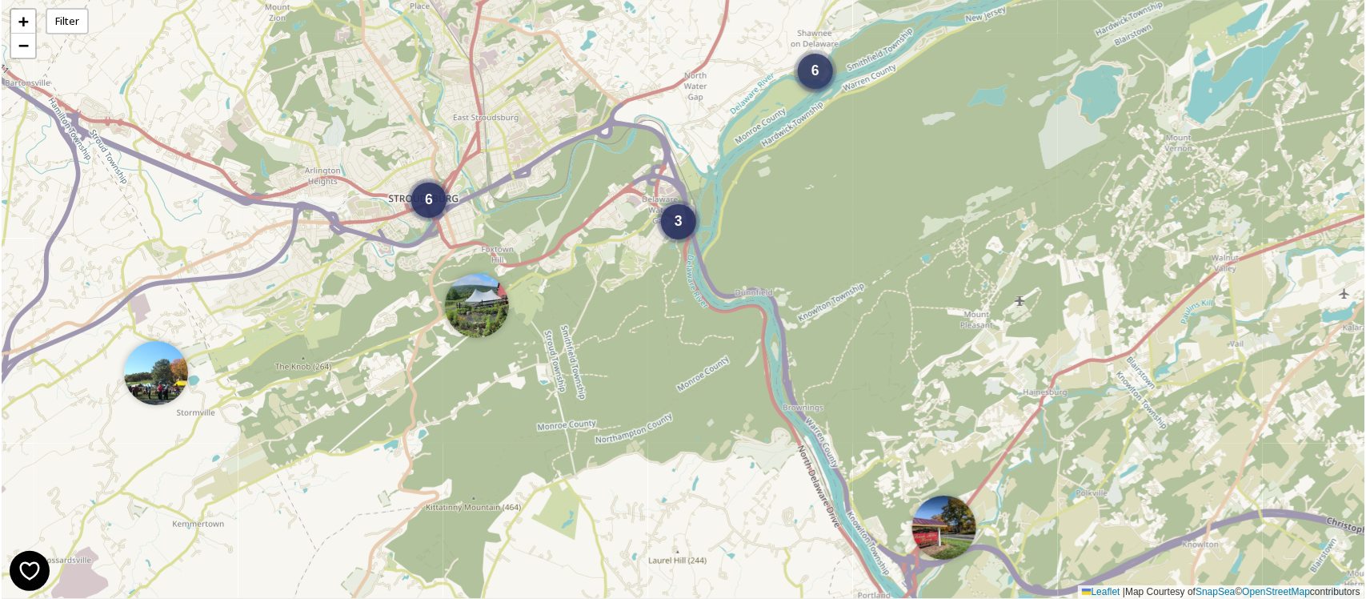
click at [812, 64] on span "6" at bounding box center [815, 70] width 8 height 16
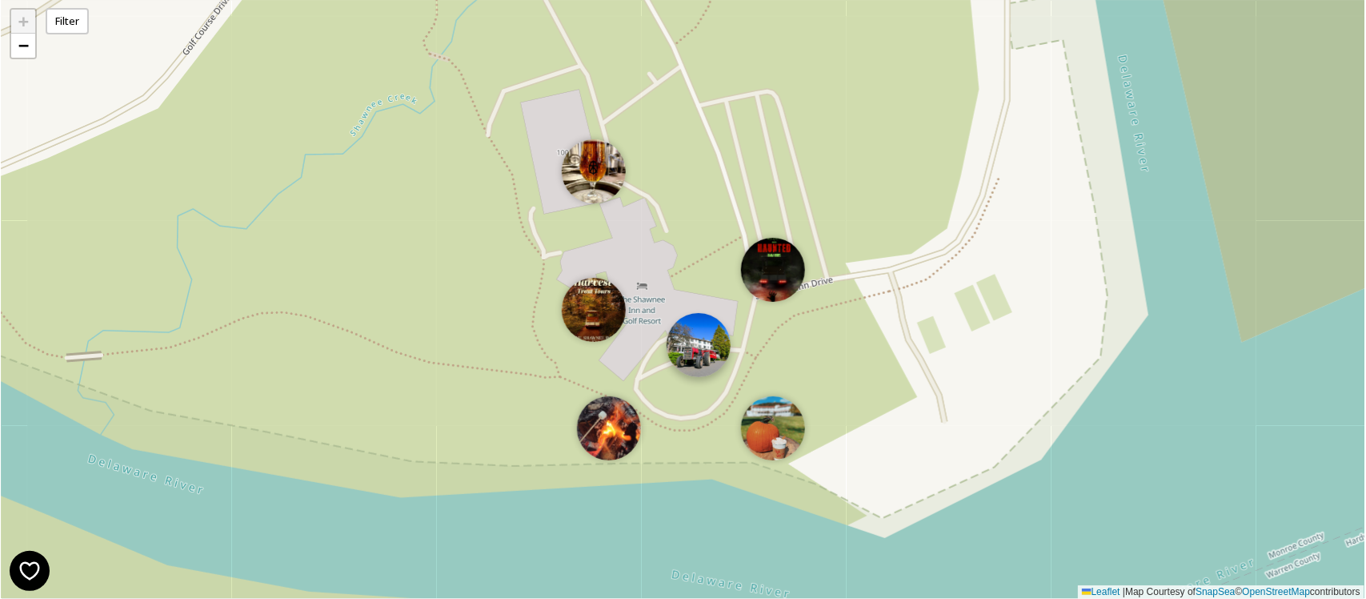
click at [696, 346] on img at bounding box center [699, 345] width 64 height 64
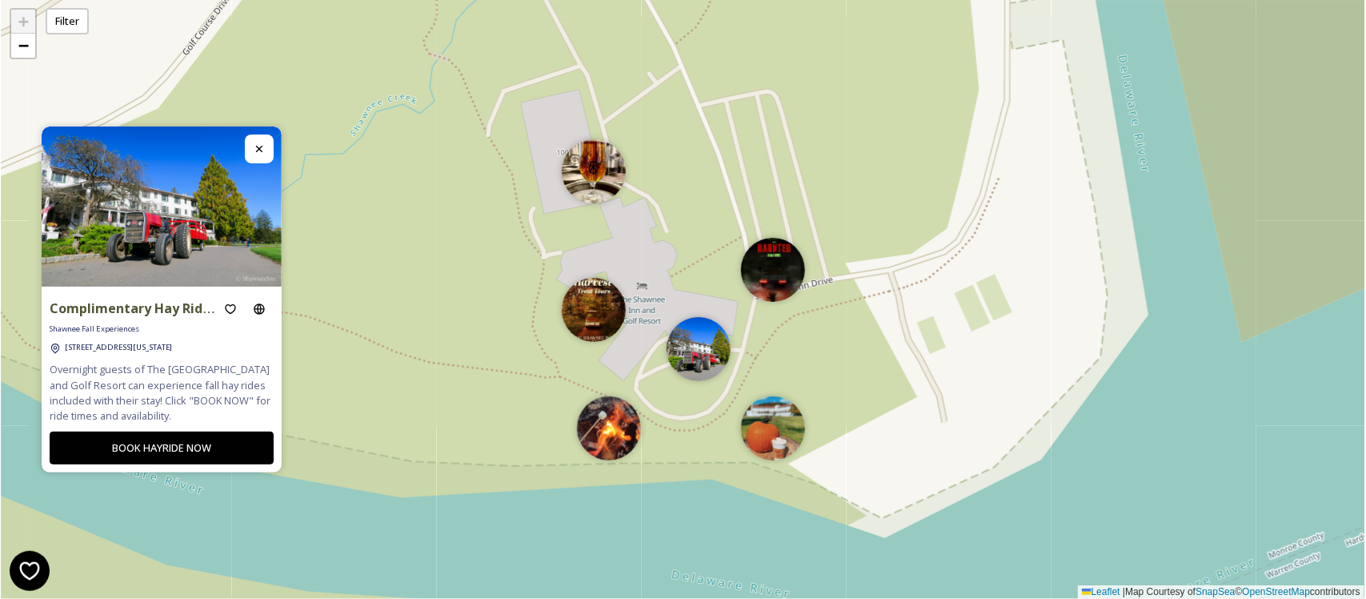
click at [265, 150] on icon at bounding box center [259, 148] width 13 height 13
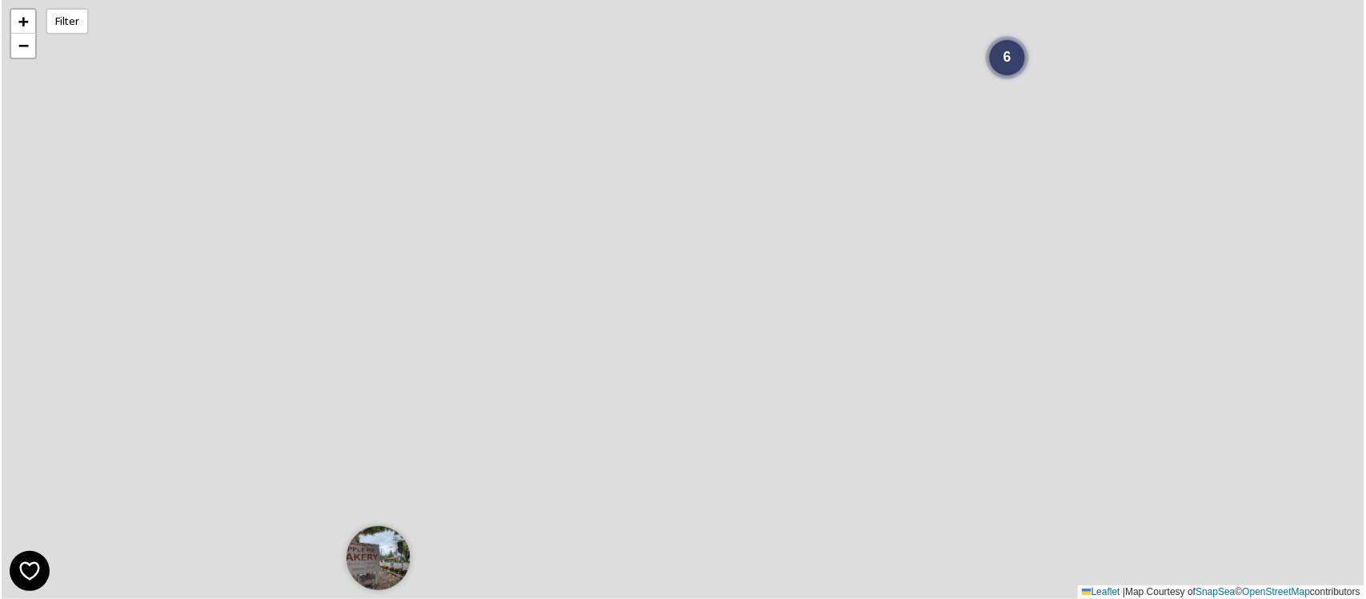
drag, startPoint x: 200, startPoint y: 302, endPoint x: 849, endPoint y: 162, distance: 664.1
click at [849, 162] on div "6 6 + − Leaflet | Map Courtesy of SnapSea © OpenStreetMap contributors" at bounding box center [683, 299] width 1363 height 599
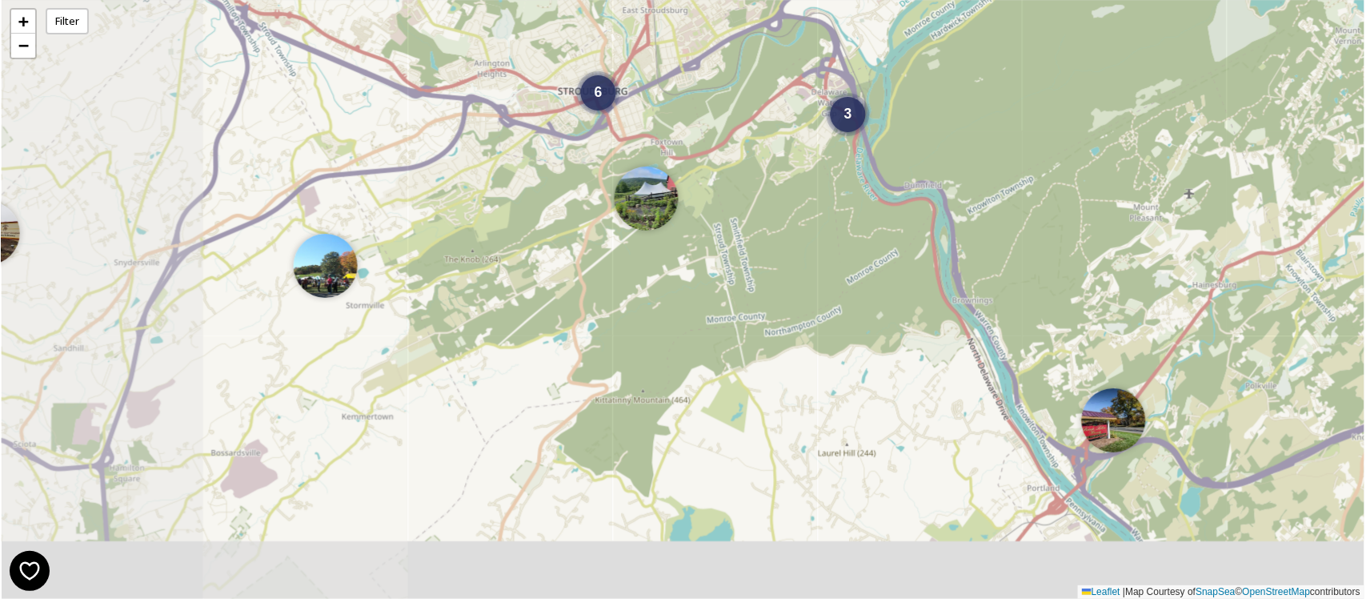
drag, startPoint x: 338, startPoint y: 419, endPoint x: 551, endPoint y: 154, distance: 338.7
click at [551, 154] on div "2 6 3 6 + − Leaflet | Map Courtesy of SnapSea © OpenStreetMap contributors" at bounding box center [683, 299] width 1363 height 599
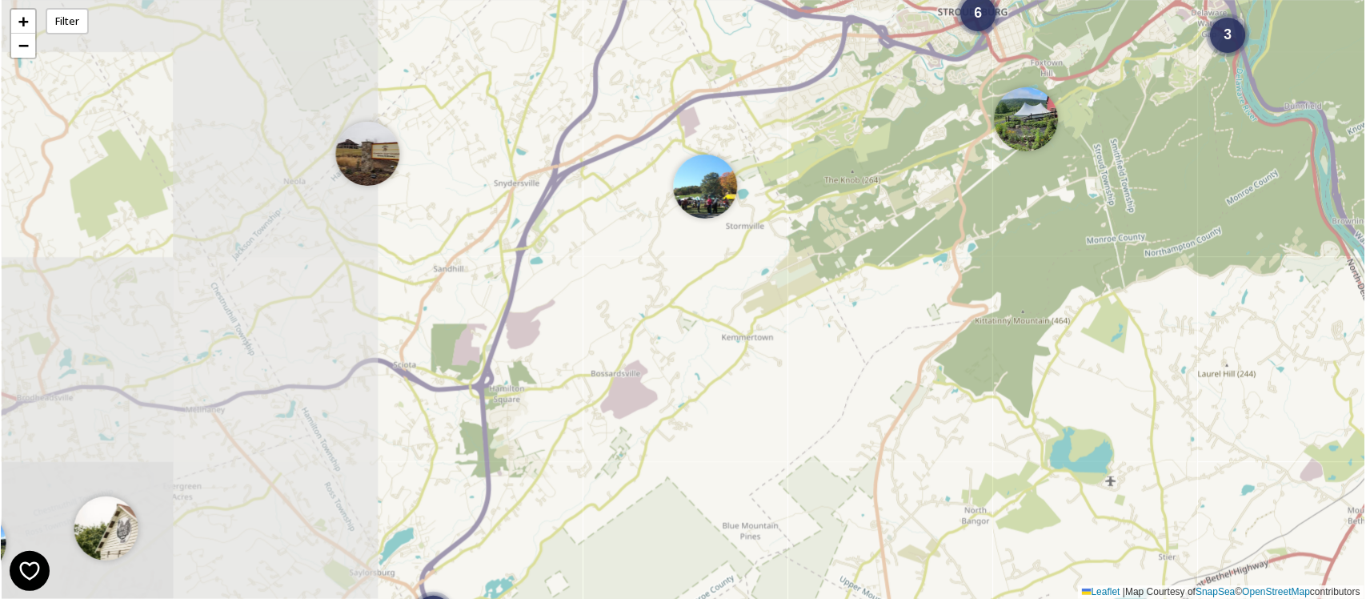
drag, startPoint x: 284, startPoint y: 348, endPoint x: 662, endPoint y: 274, distance: 385.0
click at [662, 274] on div "2 6 3 6 + − Leaflet | Map Courtesy of SnapSea © OpenStreetMap contributors" at bounding box center [683, 299] width 1363 height 599
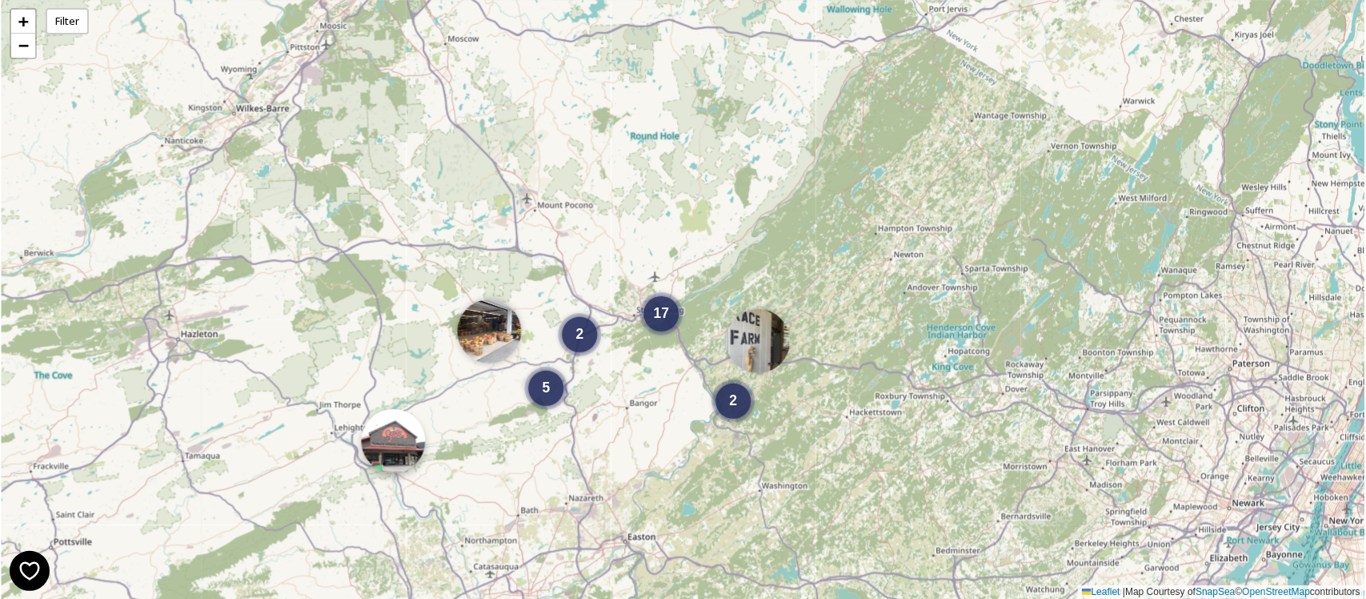
click at [377, 433] on img at bounding box center [394, 441] width 64 height 64
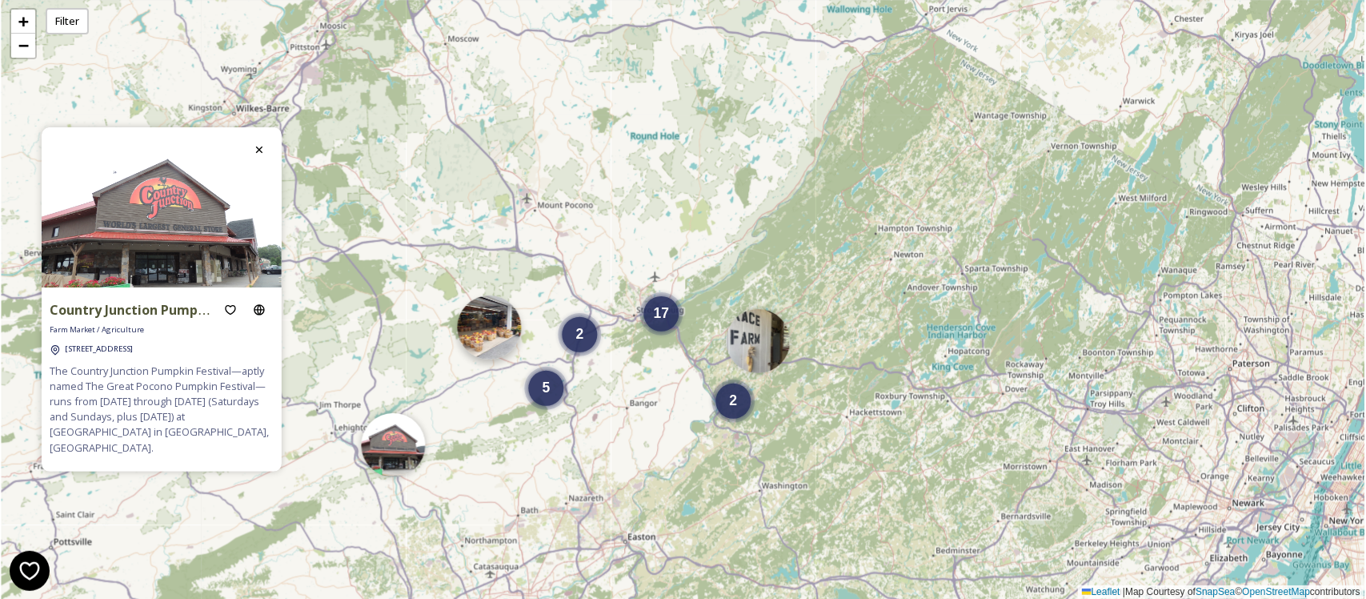
click at [501, 326] on img at bounding box center [490, 327] width 64 height 64
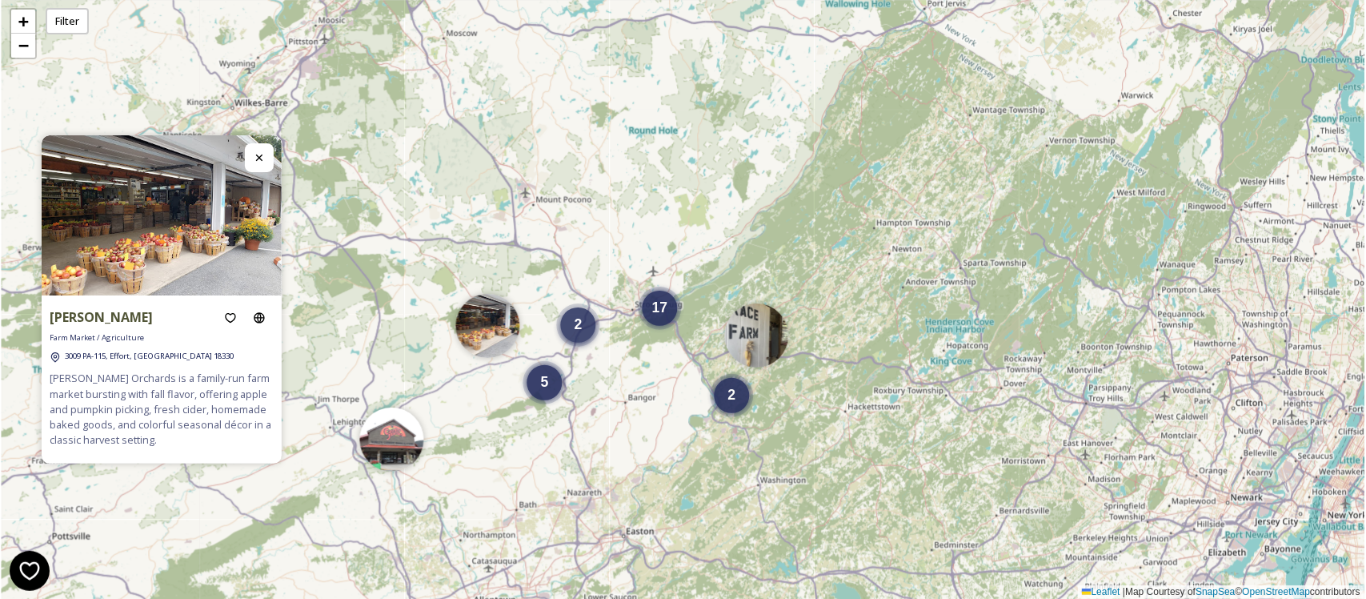
click at [580, 330] on span "2" at bounding box center [579, 324] width 8 height 16
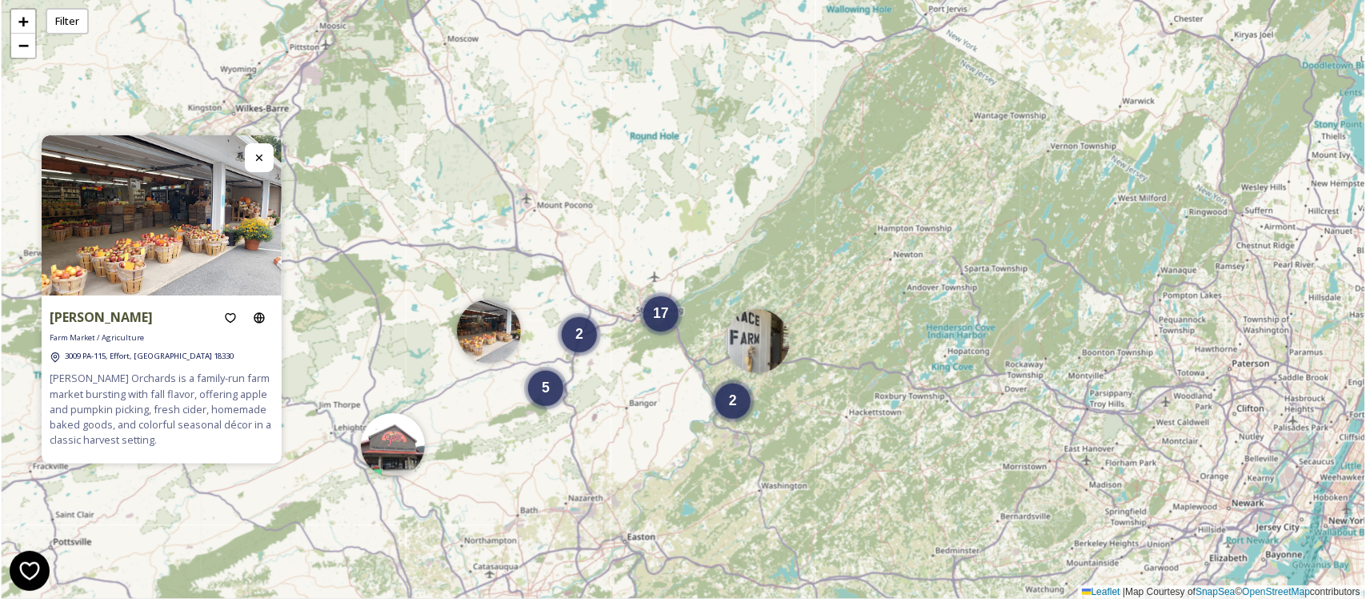
click at [633, 458] on div "5 17 2 2 + − Leaflet | Map Courtesy of SnapSea © OpenStreetMap contributors" at bounding box center [683, 299] width 1363 height 599
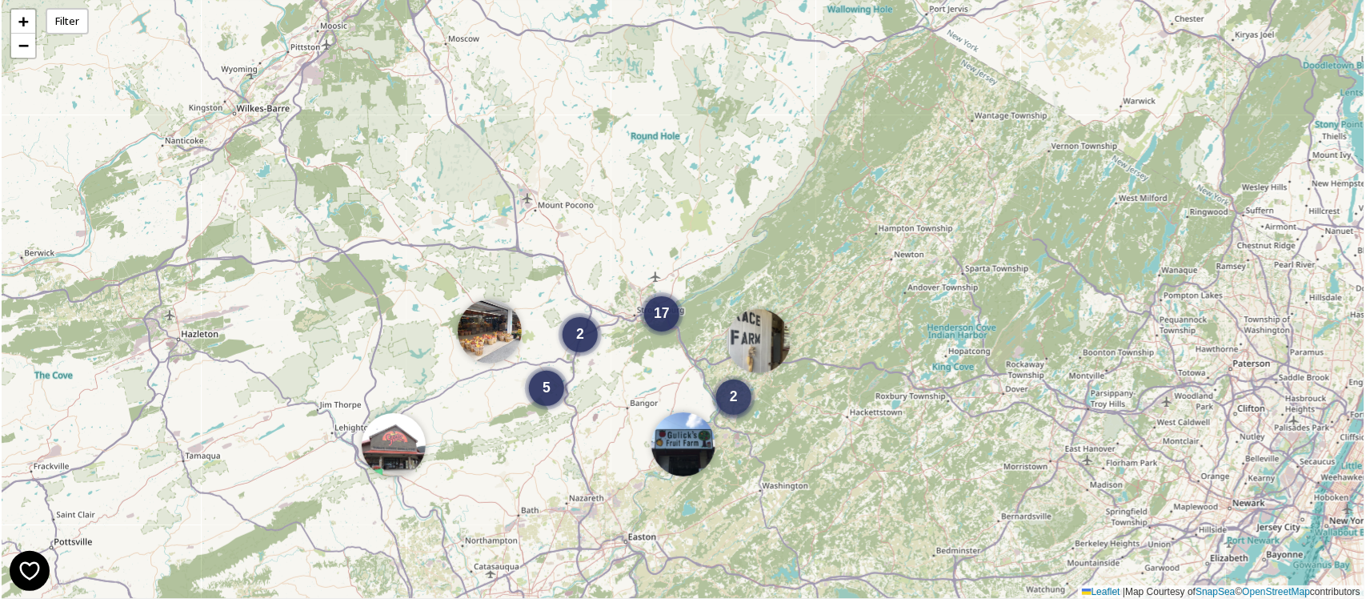
click at [731, 413] on div "2" at bounding box center [733, 396] width 35 height 35
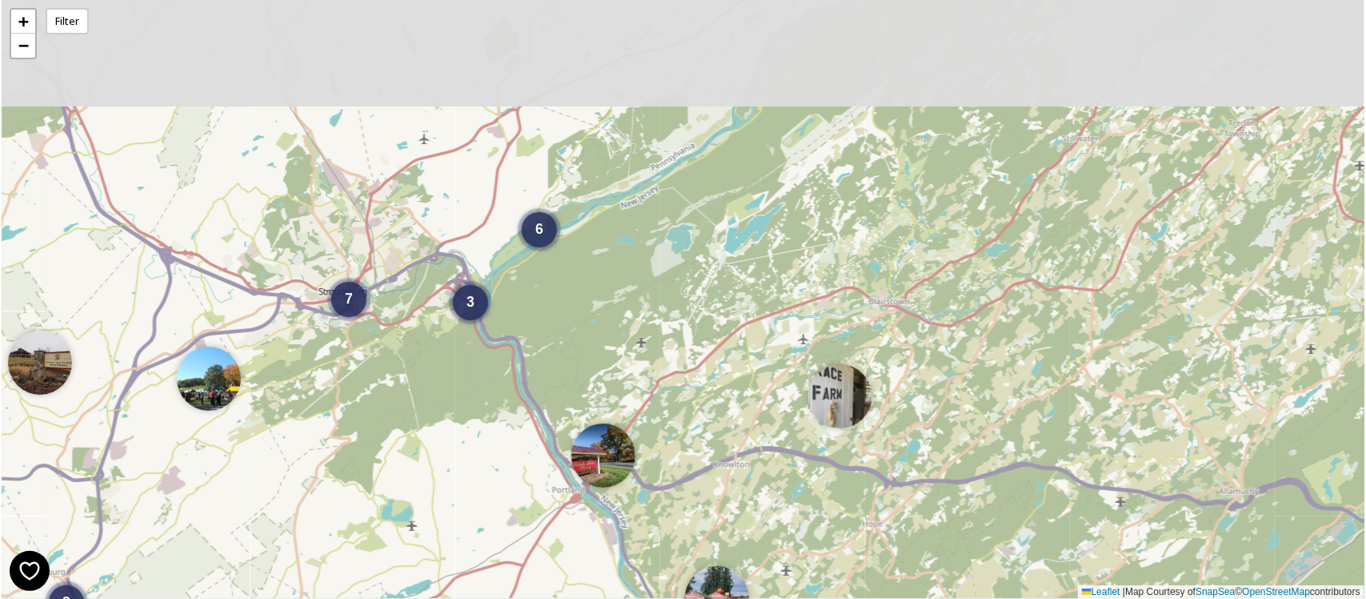
drag, startPoint x: 511, startPoint y: 89, endPoint x: 546, endPoint y: 390, distance: 302.9
click at [546, 390] on div "3 7 3 6 + − Leaflet | Map Courtesy of SnapSea © OpenStreetMap contributors" at bounding box center [683, 299] width 1363 height 599
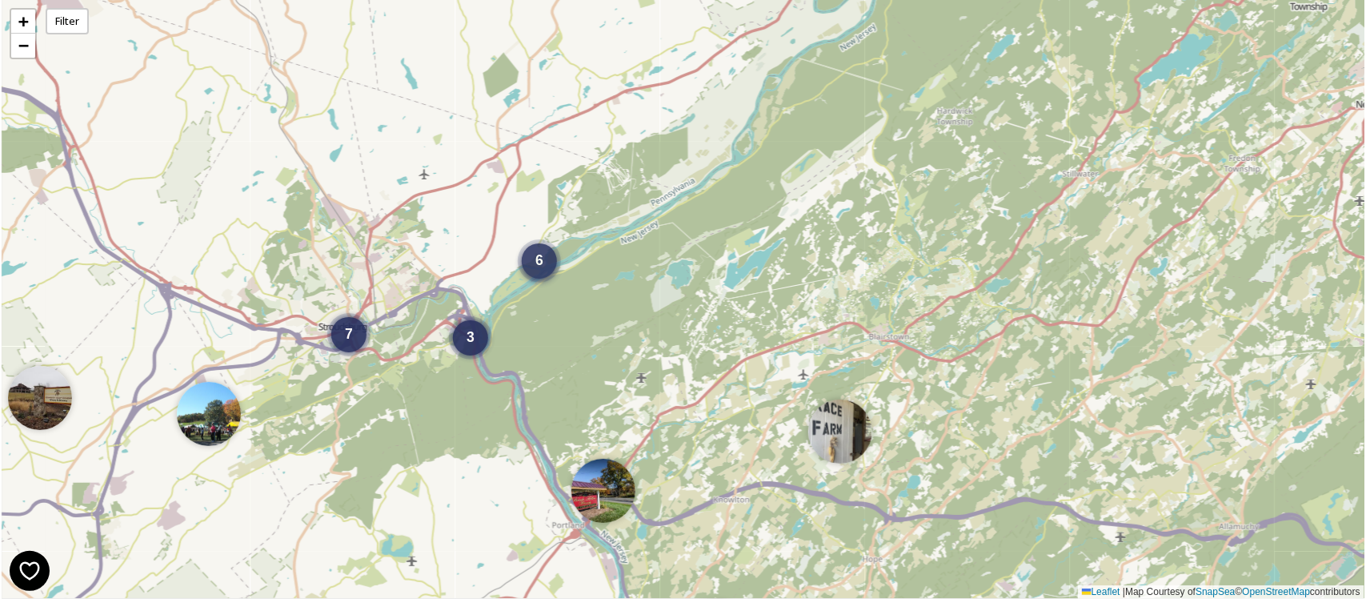
click at [537, 265] on span "6" at bounding box center [539, 260] width 8 height 16
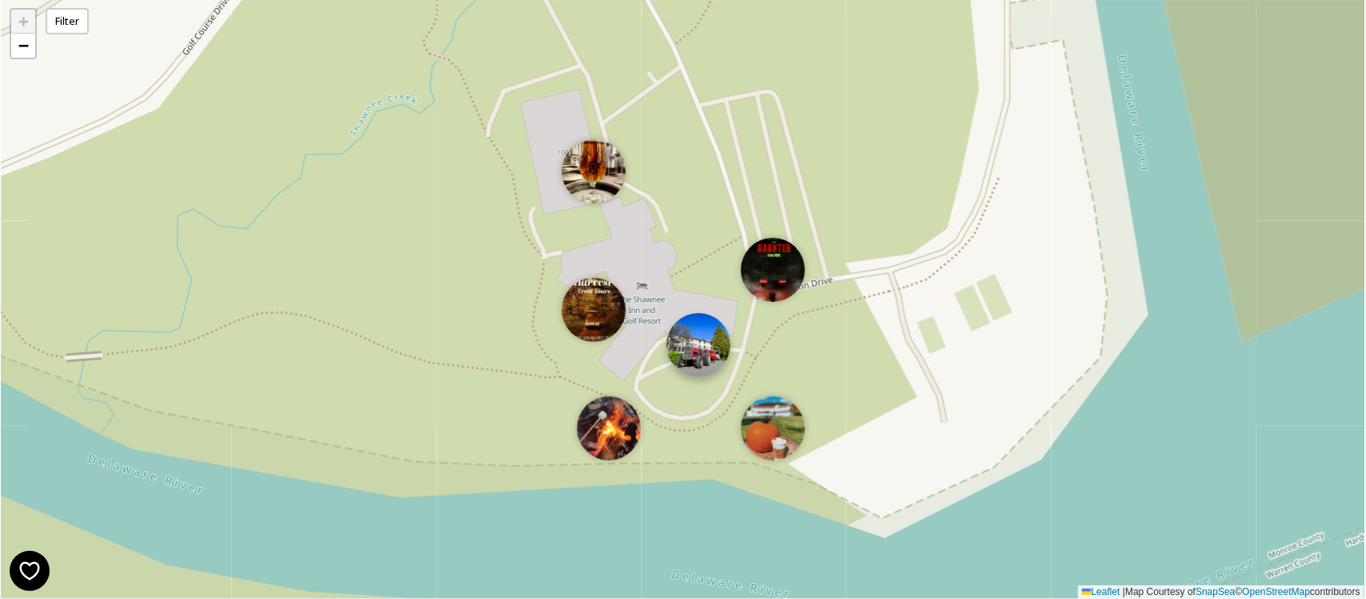
click at [715, 355] on img at bounding box center [699, 345] width 64 height 64
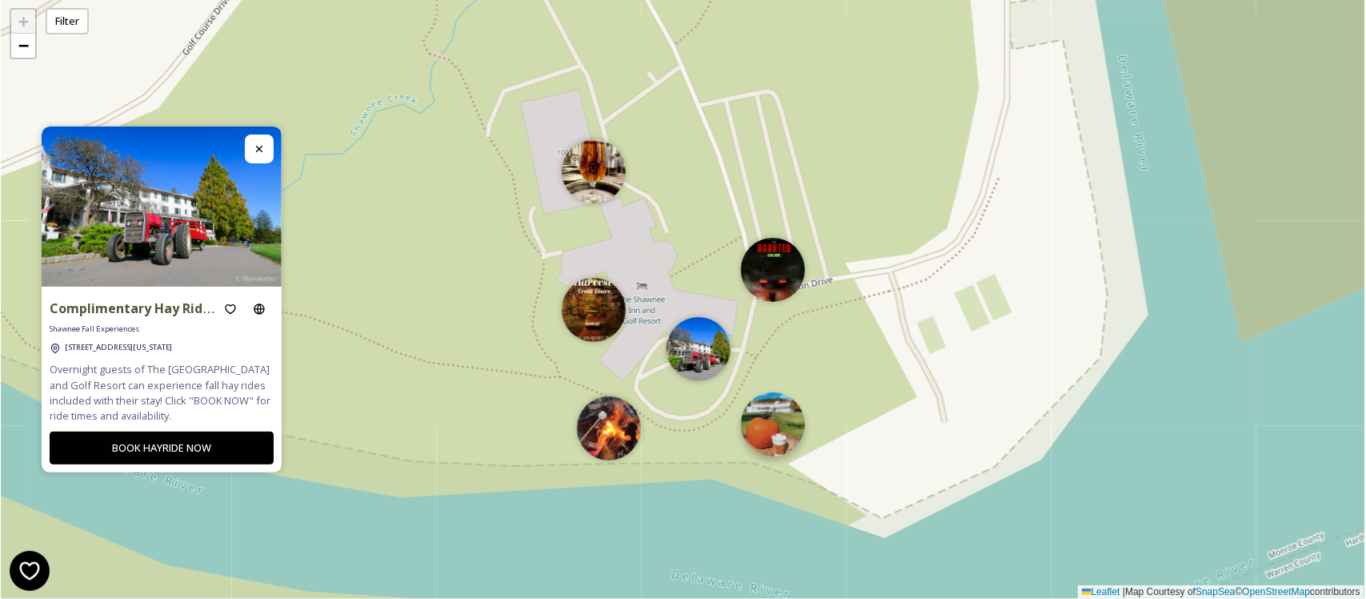
click at [784, 433] on img at bounding box center [773, 424] width 64 height 64
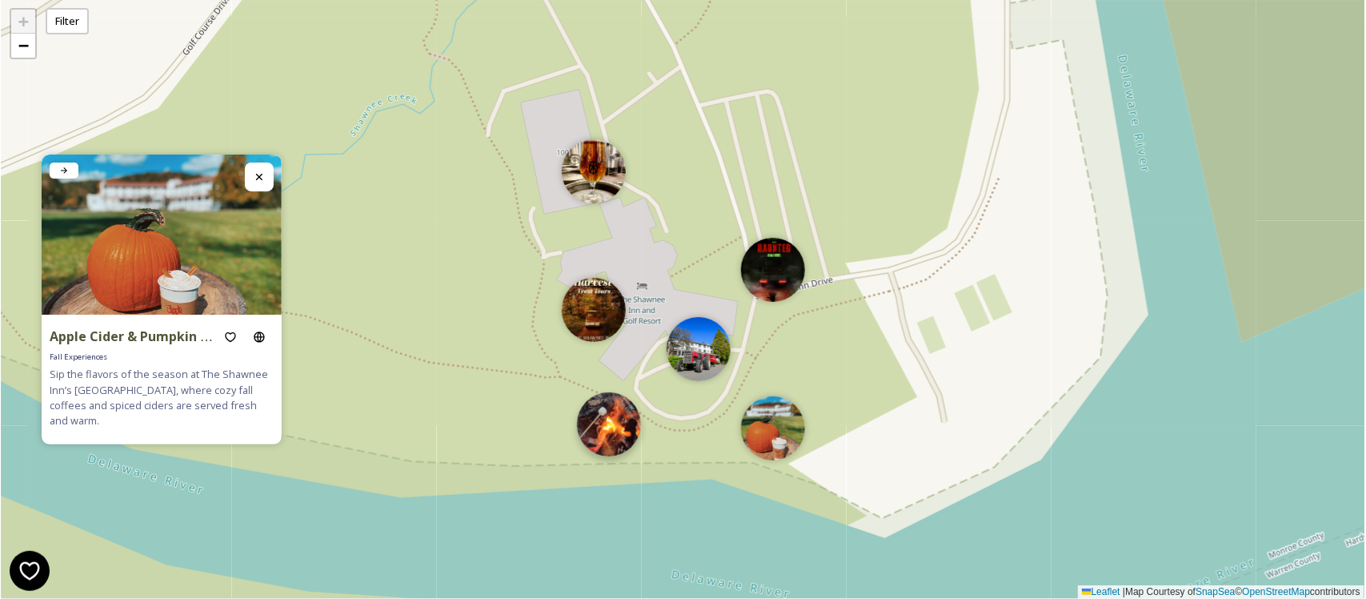
click at [594, 435] on img at bounding box center [609, 424] width 64 height 64
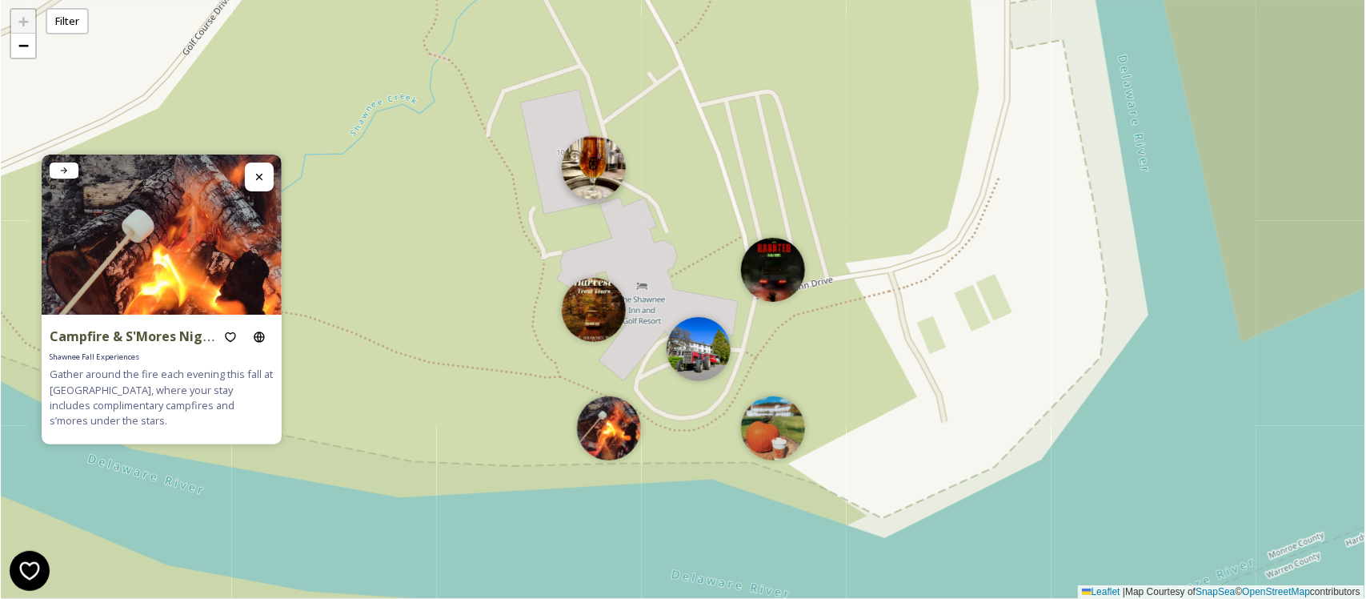
click at [609, 154] on img at bounding box center [594, 167] width 64 height 64
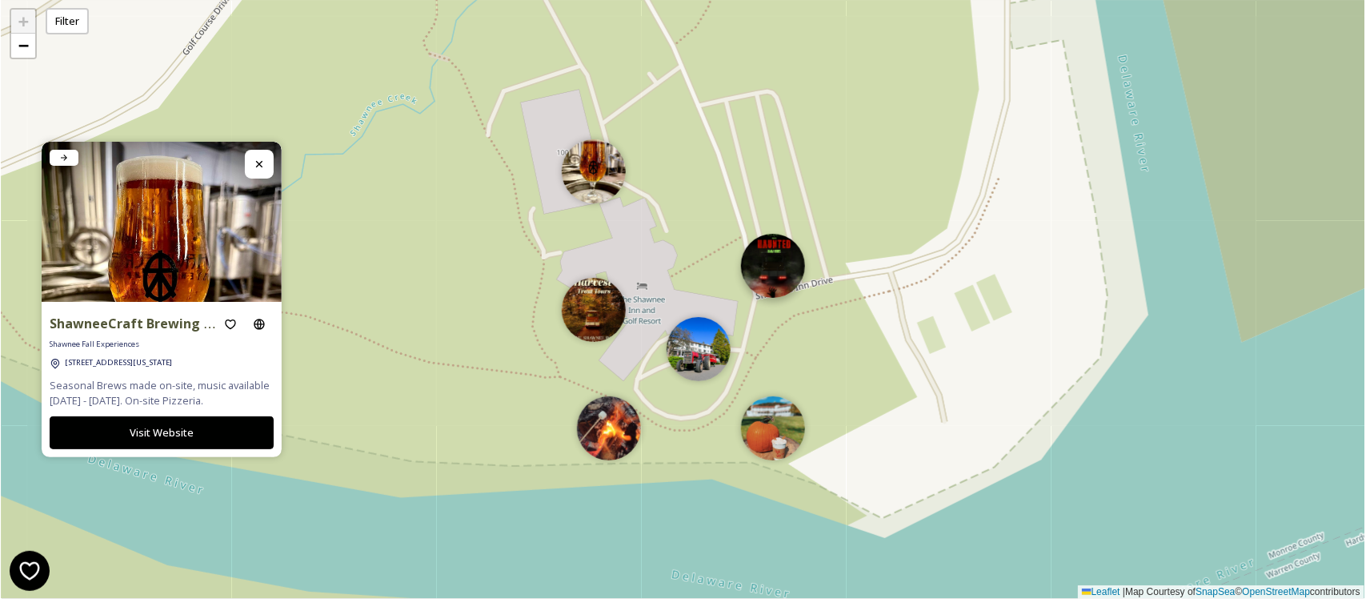
click at [776, 254] on img at bounding box center [773, 266] width 64 height 64
